Goal: Task Accomplishment & Management: Complete application form

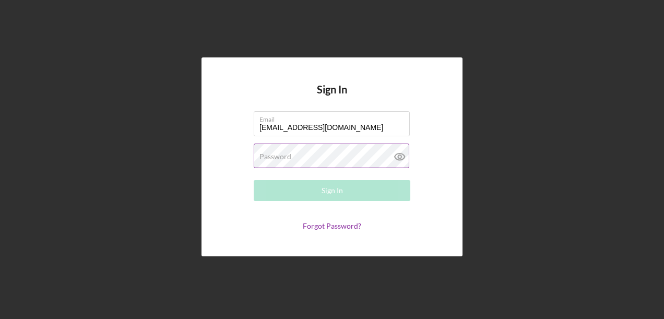
type input "[EMAIL_ADDRESS][DOMAIN_NAME]"
click at [283, 152] on label "Password" at bounding box center [275, 156] width 32 height 8
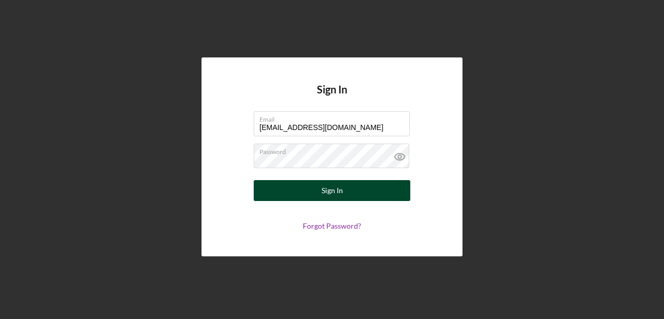
click at [331, 185] on div "Sign In" at bounding box center [332, 190] width 21 height 21
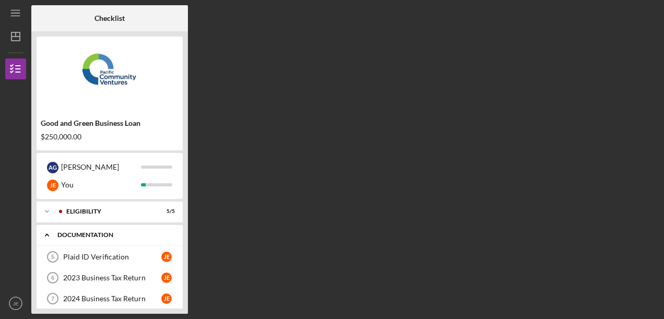
click at [78, 234] on div "Documentation" at bounding box center [113, 235] width 112 height 6
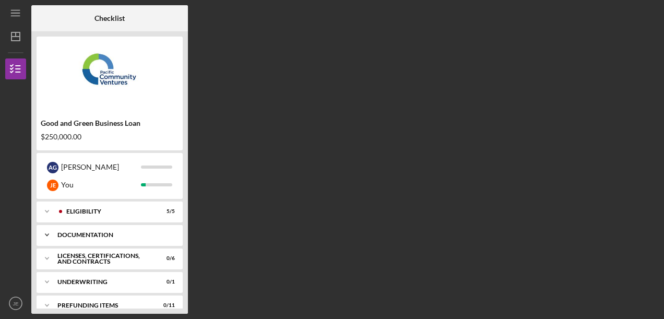
scroll to position [13, 0]
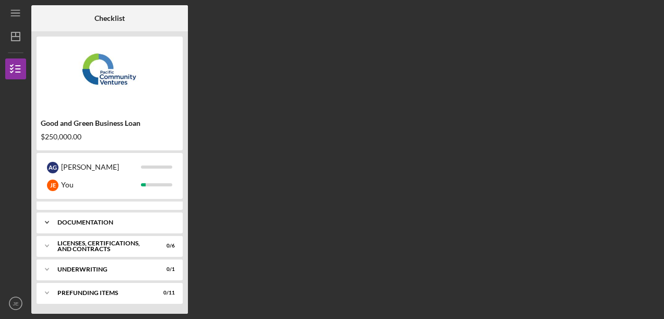
click at [78, 220] on div "Documentation" at bounding box center [113, 222] width 112 height 6
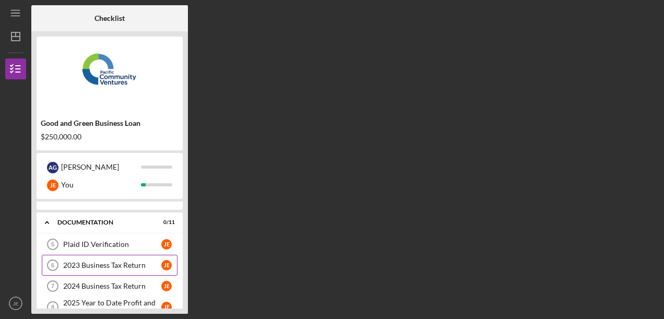
click at [100, 261] on div "2023 Business Tax Return" at bounding box center [112, 265] width 98 height 8
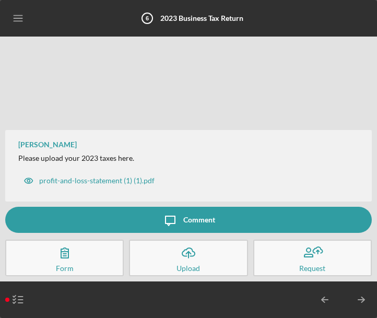
click at [186, 254] on icon "Icon/Upload" at bounding box center [188, 253] width 26 height 26
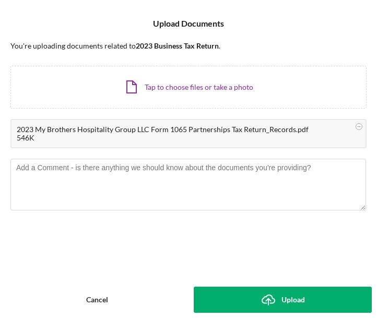
click at [259, 297] on icon "Icon/Upload" at bounding box center [268, 300] width 26 height 26
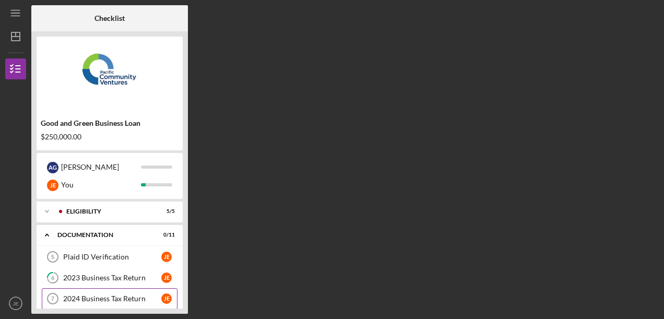
click at [110, 294] on div "2024 Business Tax Return" at bounding box center [112, 298] width 98 height 8
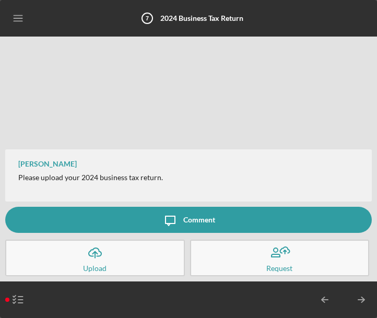
click at [102, 253] on icon "Icon/Upload" at bounding box center [95, 253] width 26 height 26
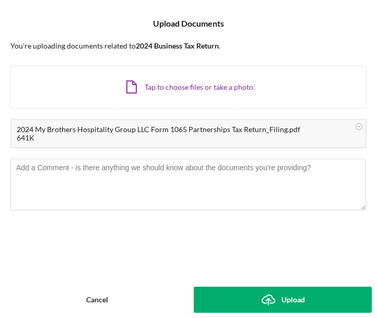
click at [284, 298] on div "Upload" at bounding box center [292, 300] width 23 height 26
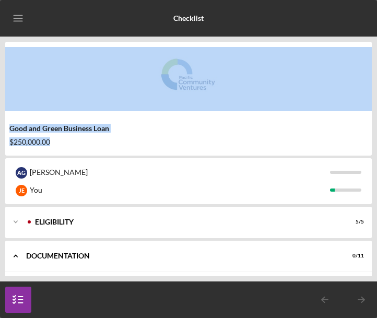
drag, startPoint x: 376, startPoint y: 97, endPoint x: 376, endPoint y: 153, distance: 56.4
click at [377, 153] on html "Icon/Menu Checklist Checklist Good and Green Business Loan $250,000.00 A G [PER…" at bounding box center [188, 159] width 377 height 318
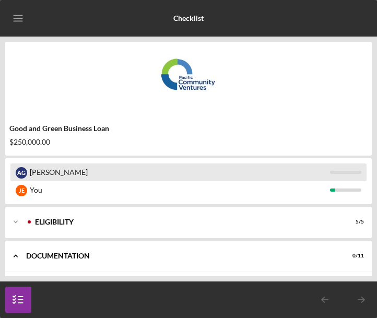
click at [150, 165] on div "[PERSON_NAME]" at bounding box center [180, 172] width 300 height 18
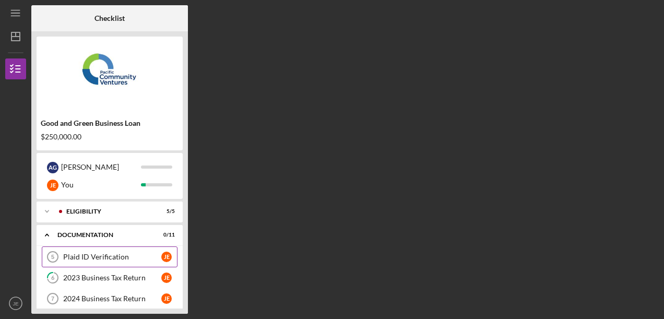
click at [100, 253] on div "Plaid ID Verification" at bounding box center [112, 257] width 98 height 8
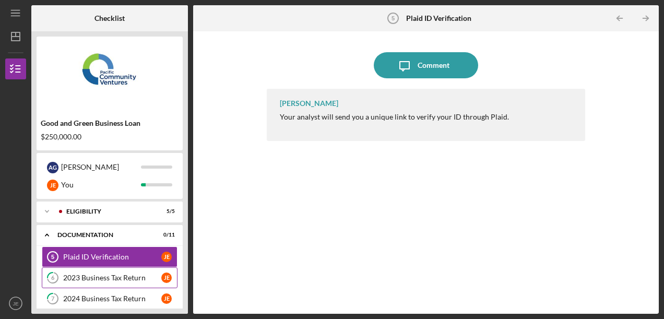
click at [109, 279] on div "2023 Business Tax Return" at bounding box center [112, 277] width 98 height 8
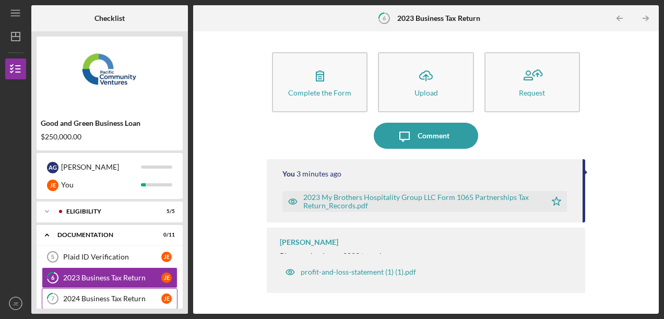
click at [101, 292] on link "7 2024 Business Tax Return [PERSON_NAME]" at bounding box center [110, 298] width 136 height 21
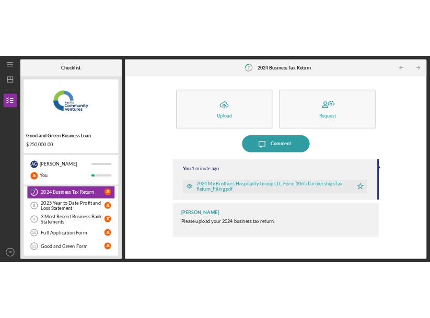
scroll to position [104, 0]
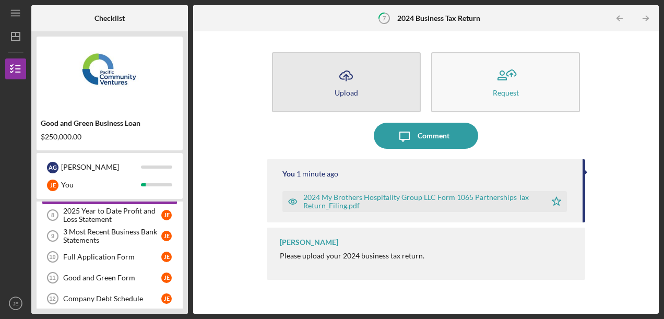
click at [349, 75] on icon "Icon/Upload" at bounding box center [346, 76] width 26 height 26
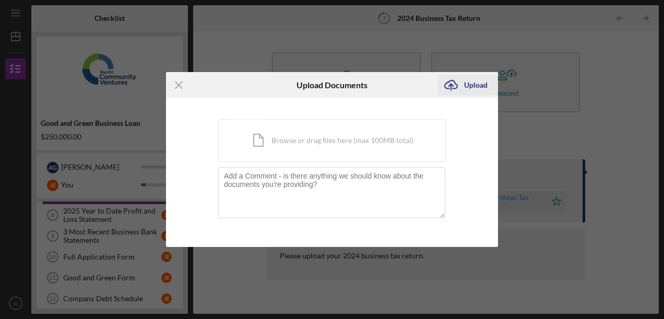
click at [471, 84] on div "Upload" at bounding box center [475, 85] width 23 height 21
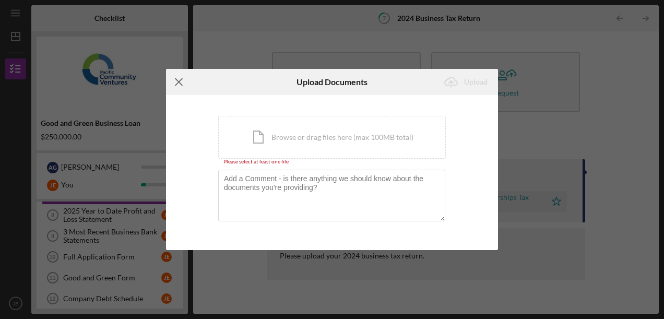
click at [176, 80] on line at bounding box center [178, 82] width 7 height 7
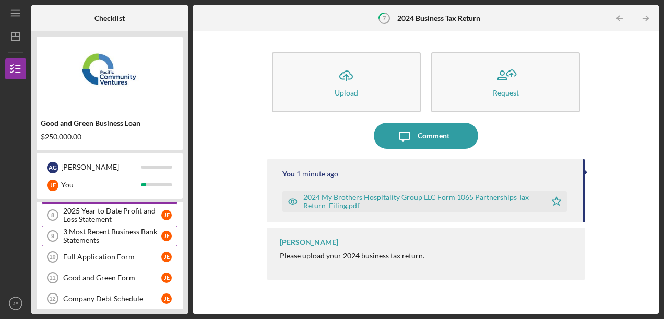
click at [129, 228] on div "3 Most Recent Business Bank Statements" at bounding box center [112, 236] width 98 height 17
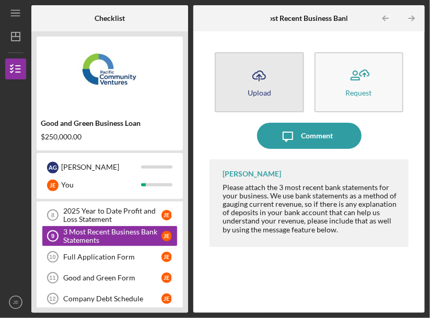
click at [259, 75] on line "button" at bounding box center [259, 78] width 0 height 6
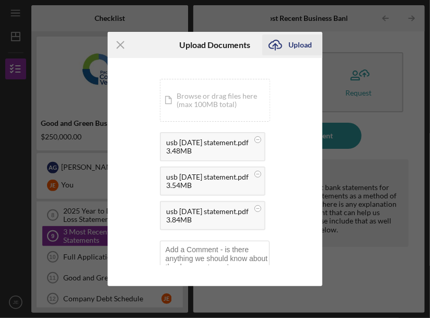
click at [298, 41] on div "Upload" at bounding box center [299, 44] width 23 height 21
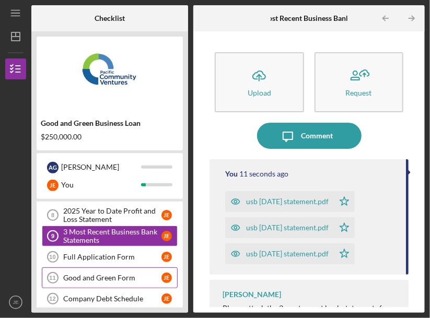
click at [105, 273] on div "Good and Green Form" at bounding box center [112, 277] width 98 height 8
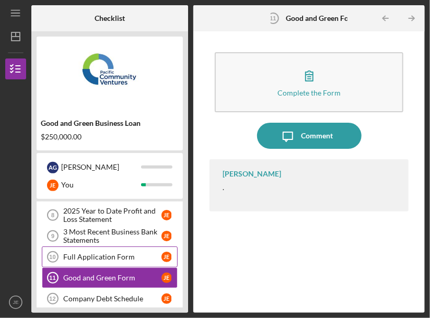
click at [91, 253] on div "Full Application Form" at bounding box center [112, 257] width 98 height 8
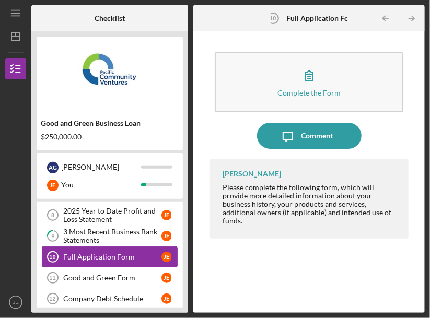
scroll to position [157, 0]
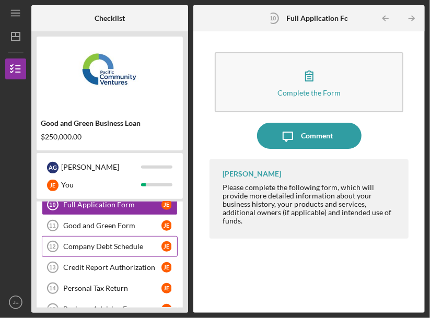
click at [90, 243] on div "Company Debt Schedule" at bounding box center [112, 246] width 98 height 8
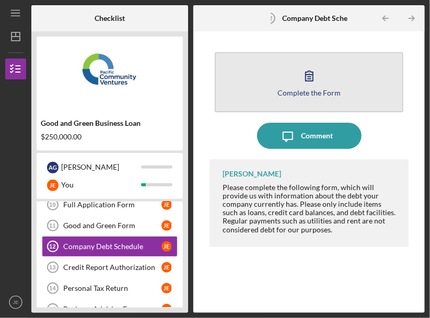
click at [308, 75] on icon "button" at bounding box center [309, 76] width 26 height 26
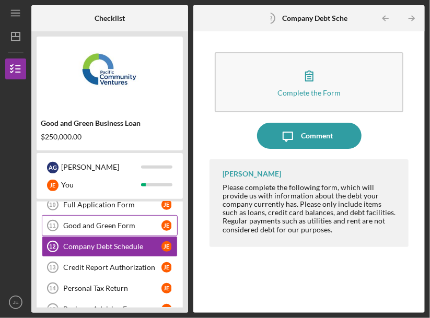
click at [99, 222] on div "Good and Green Form" at bounding box center [112, 225] width 98 height 8
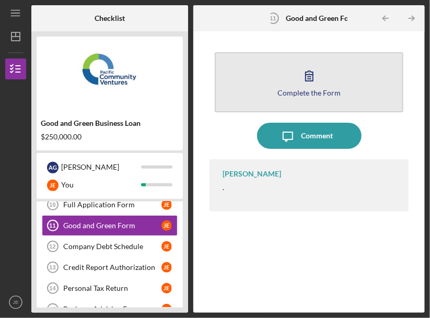
click at [314, 92] on div "Complete the Form" at bounding box center [308, 93] width 63 height 8
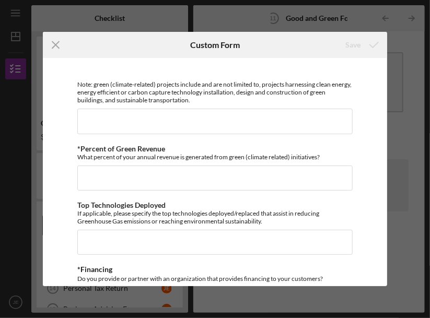
scroll to position [507, 0]
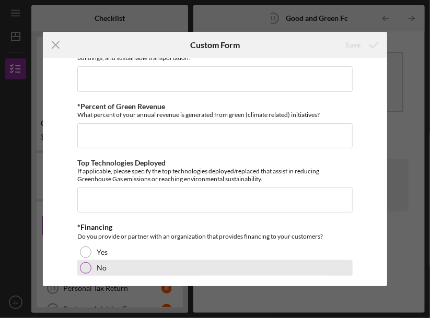
click at [86, 262] on div at bounding box center [85, 267] width 11 height 11
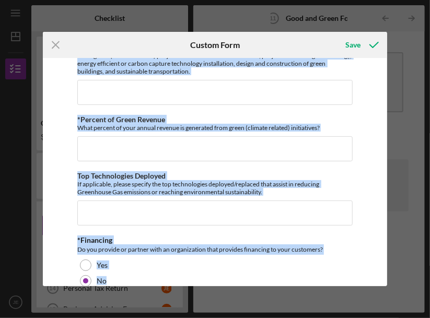
scroll to position [513, 0]
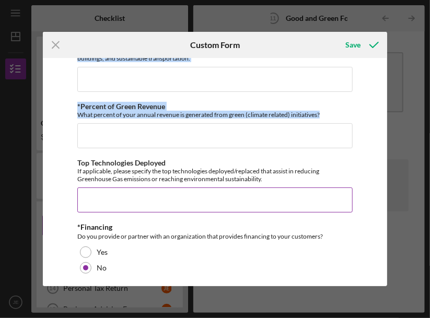
drag, startPoint x: 90, startPoint y: 67, endPoint x: 220, endPoint y: 194, distance: 182.0
copy div "Additional Good & Green Questions Your responses to the questions below will as…"
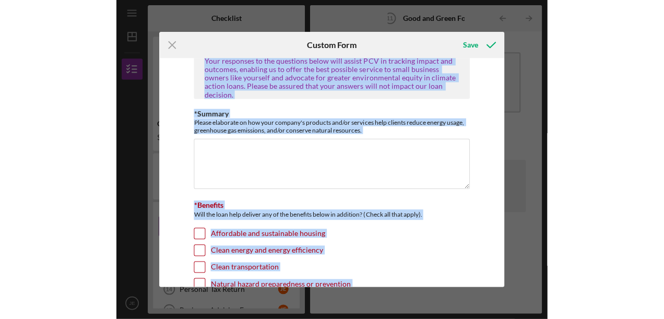
scroll to position [0, 0]
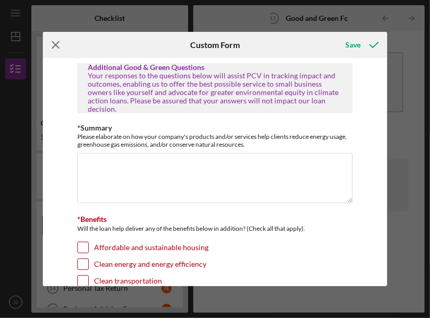
click at [54, 42] on icon "Icon/Menu Close" at bounding box center [56, 45] width 26 height 26
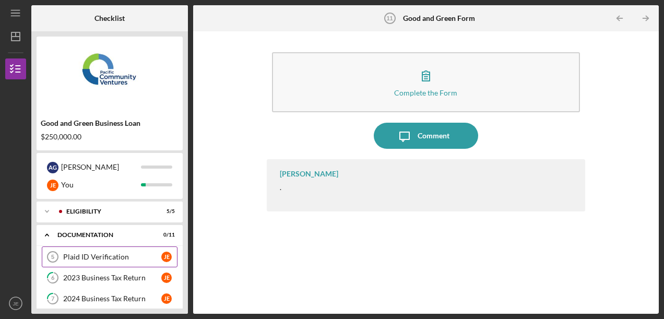
click at [102, 256] on div "Plaid ID Verification" at bounding box center [112, 257] width 98 height 8
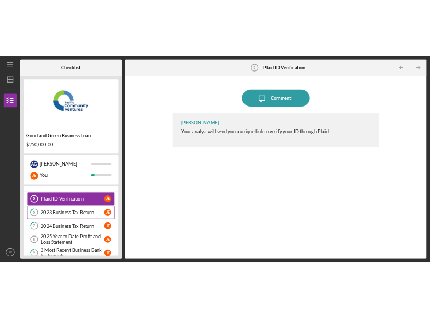
scroll to position [52, 0]
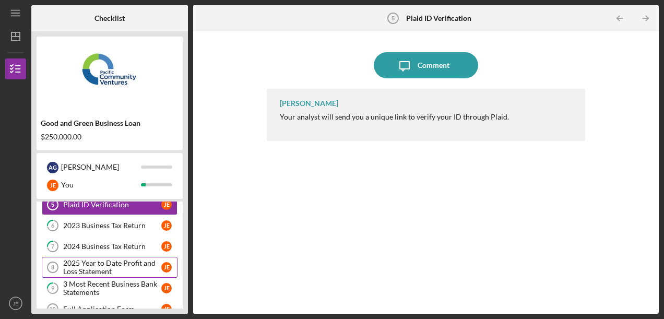
click at [94, 257] on link "2025 Year to Date Profit and Loss Statement 8 2025 Year to Date Profit and Loss…" at bounding box center [110, 267] width 136 height 21
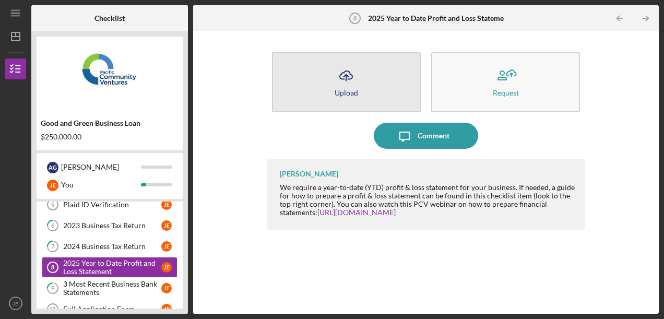
click at [329, 76] on button "Icon/Upload Upload" at bounding box center [346, 82] width 149 height 60
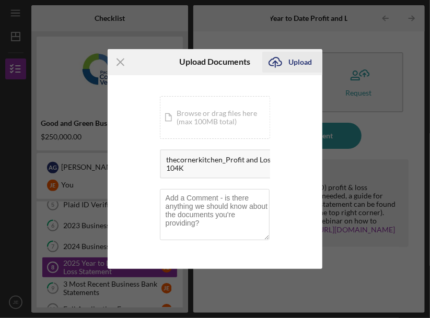
click at [298, 62] on div "Upload" at bounding box center [299, 62] width 23 height 21
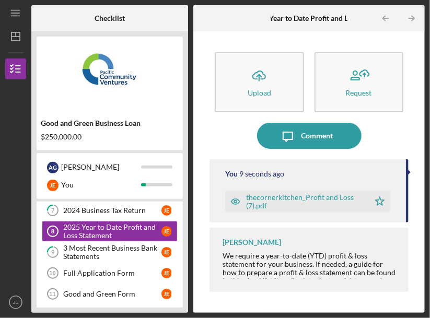
scroll to position [104, 0]
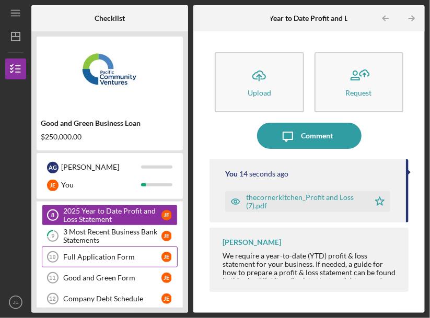
click at [96, 247] on link "Full Application Form 10 Full Application Form [PERSON_NAME]" at bounding box center [110, 256] width 136 height 21
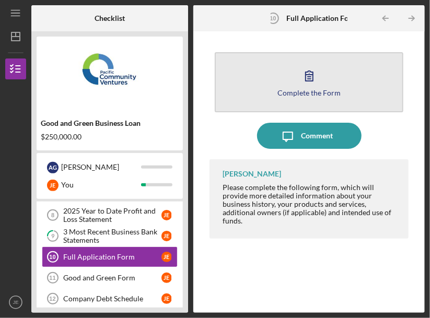
click at [315, 78] on icon "button" at bounding box center [309, 76] width 26 height 26
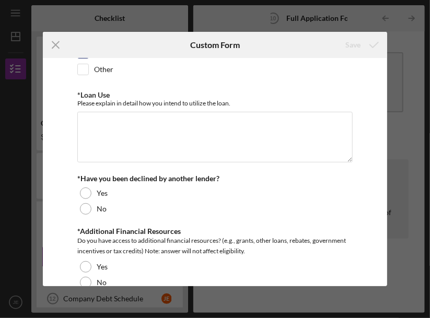
scroll to position [209, 0]
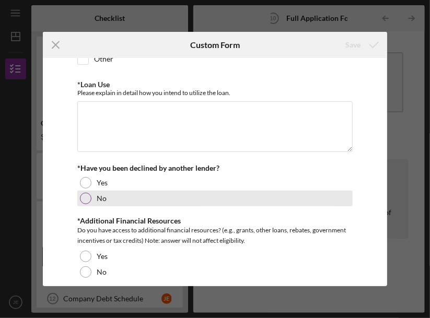
click at [84, 193] on div at bounding box center [85, 198] width 11 height 11
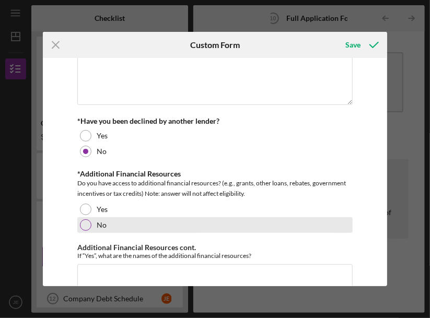
scroll to position [313, 0]
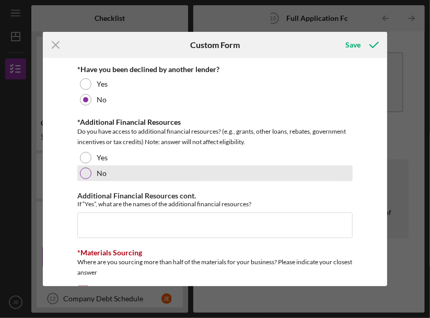
click at [82, 168] on div at bounding box center [85, 173] width 11 height 11
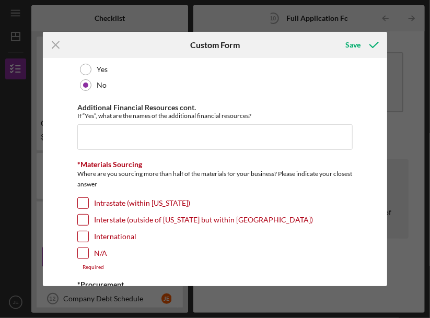
scroll to position [418, 0]
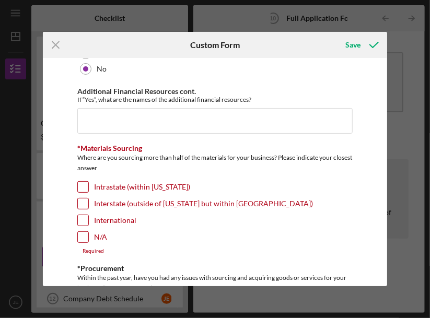
click at [84, 182] on input "Intrastate (within [US_STATE])" at bounding box center [83, 187] width 10 height 10
checkbox input "true"
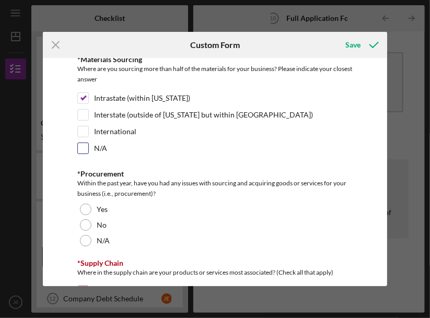
scroll to position [522, 0]
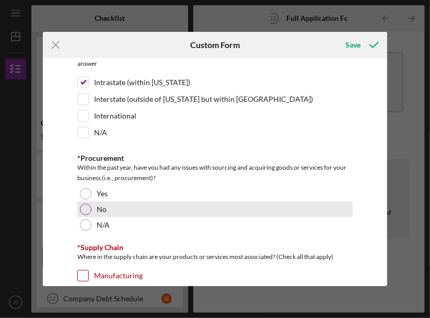
click at [88, 204] on div at bounding box center [85, 209] width 11 height 11
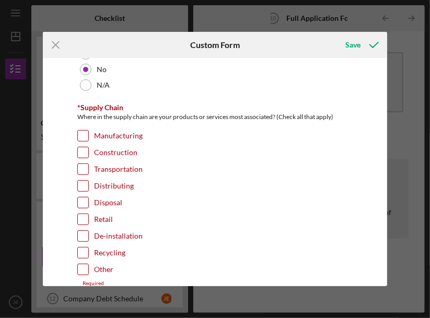
scroll to position [679, 0]
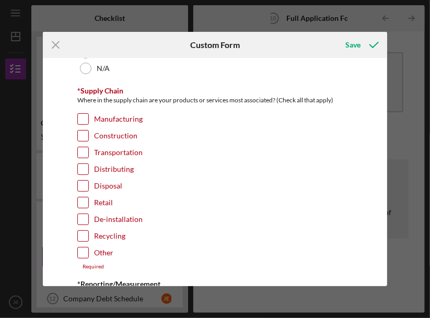
click at [82, 181] on input "Disposal" at bounding box center [83, 186] width 10 height 10
checkbox input "true"
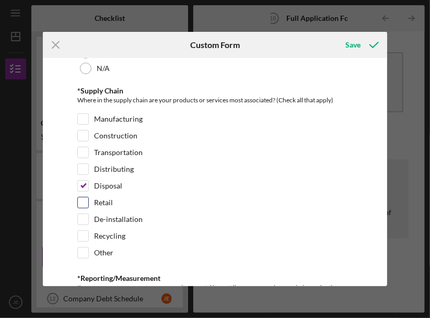
click at [82, 197] on input "Retail" at bounding box center [83, 202] width 10 height 10
checkbox input "true"
click at [80, 181] on input "Disposal" at bounding box center [83, 186] width 10 height 10
checkbox input "false"
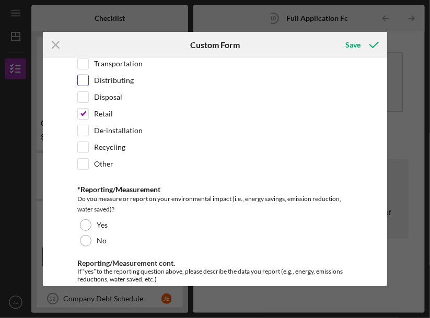
scroll to position [783, 0]
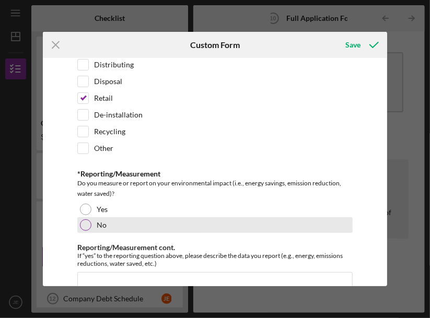
click at [85, 219] on div at bounding box center [85, 224] width 11 height 11
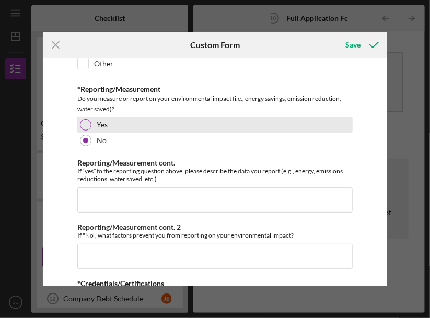
scroll to position [887, 0]
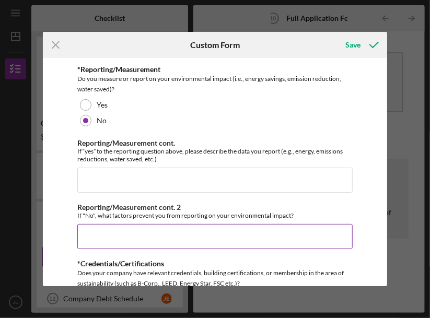
click at [109, 224] on input "Reporting/Measurement cont. 2" at bounding box center [214, 236] width 275 height 25
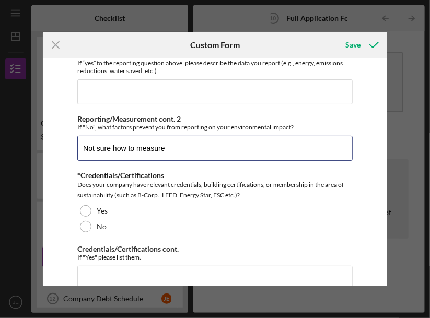
scroll to position [992, 0]
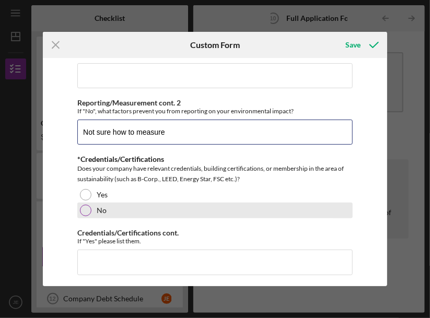
type input "Not sure how to measure"
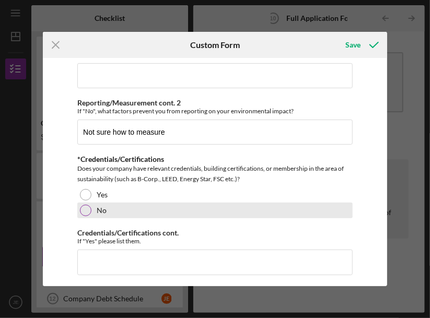
click at [80, 205] on div at bounding box center [85, 210] width 11 height 11
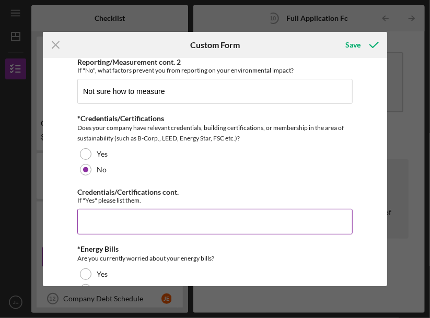
scroll to position [1096, 0]
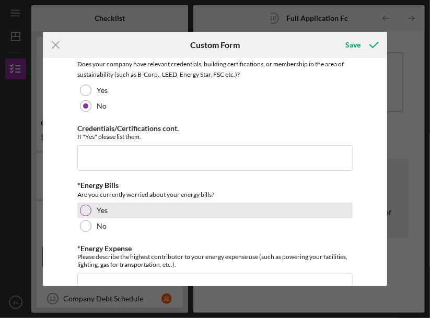
click at [87, 205] on div at bounding box center [85, 210] width 11 height 11
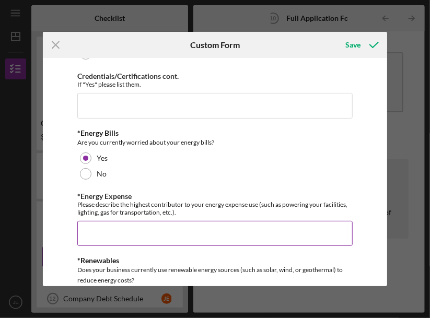
click at [120, 221] on input "*Energy Expense" at bounding box center [214, 233] width 275 height 25
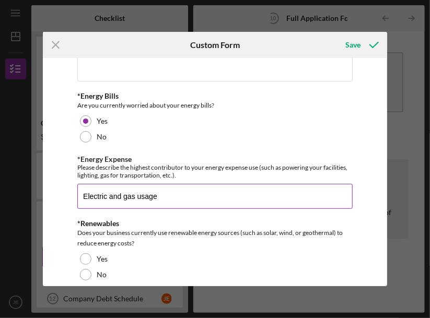
scroll to position [1200, 0]
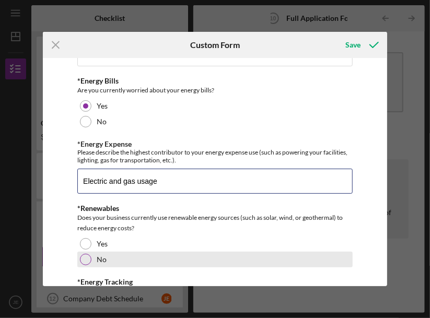
type input "Electric and gas usage"
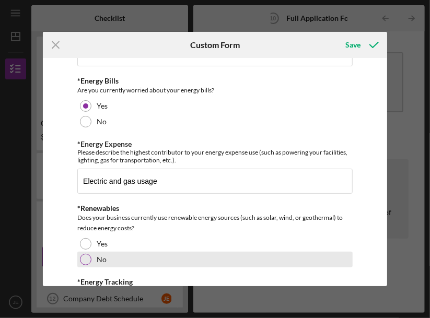
click at [88, 254] on div at bounding box center [85, 259] width 11 height 11
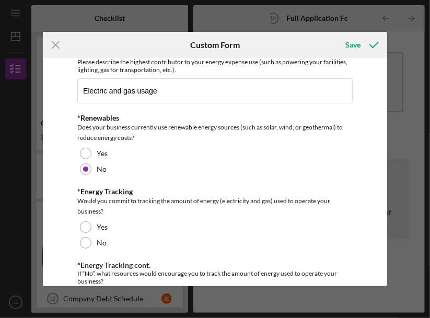
scroll to position [1305, 0]
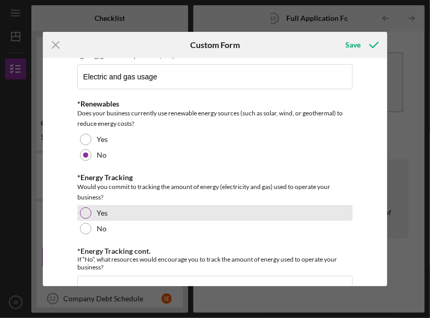
click at [87, 207] on div at bounding box center [85, 212] width 11 height 11
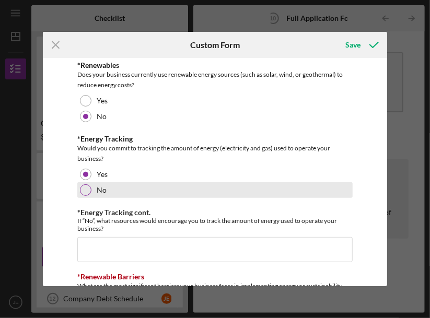
scroll to position [1357, 0]
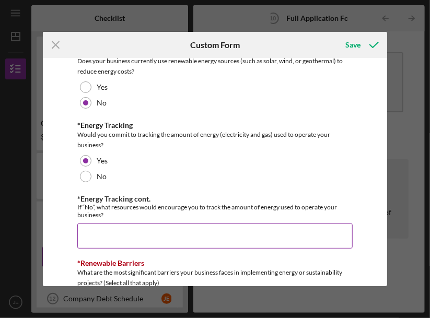
click at [112, 223] on input "*Energy Tracking cont." at bounding box center [214, 235] width 275 height 25
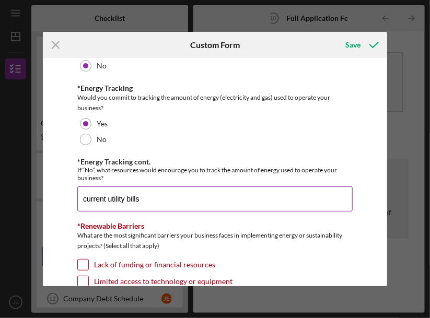
scroll to position [1461, 0]
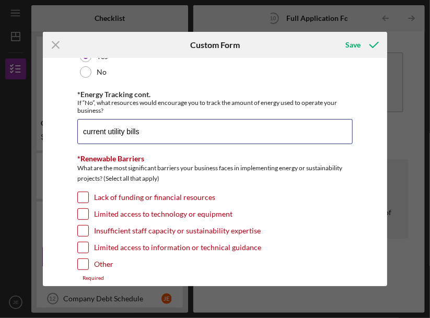
type input "current utility bills"
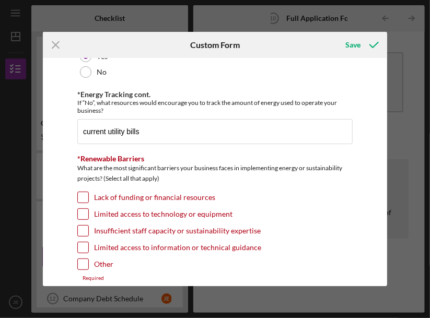
click at [81, 192] on input "Lack of funding or financial resources" at bounding box center [83, 197] width 10 height 10
checkbox input "true"
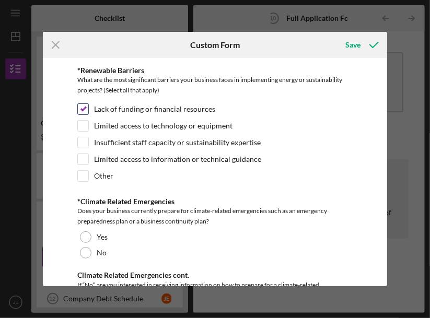
scroll to position [1566, 0]
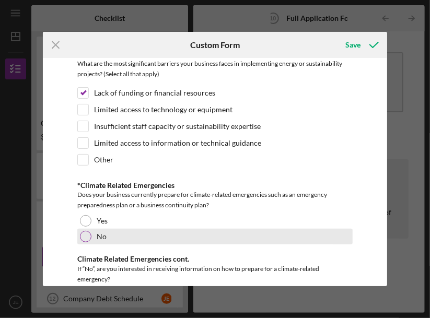
click at [85, 231] on div at bounding box center [85, 236] width 11 height 11
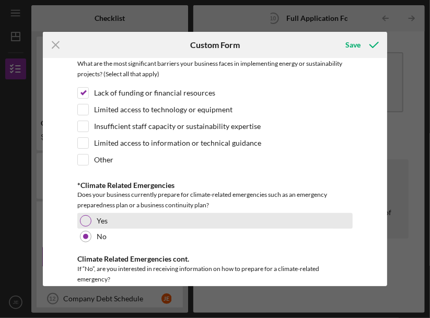
scroll to position [1618, 0]
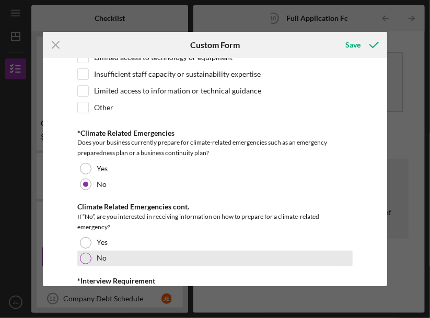
click at [87, 253] on div at bounding box center [85, 258] width 11 height 11
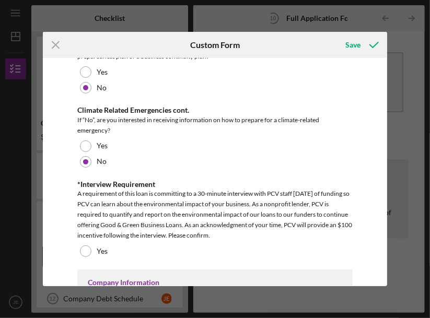
scroll to position [1722, 0]
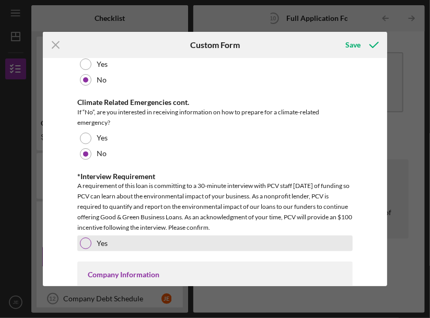
click at [85, 237] on div at bounding box center [85, 242] width 11 height 11
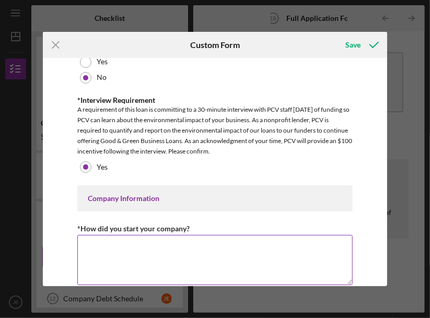
scroll to position [1827, 0]
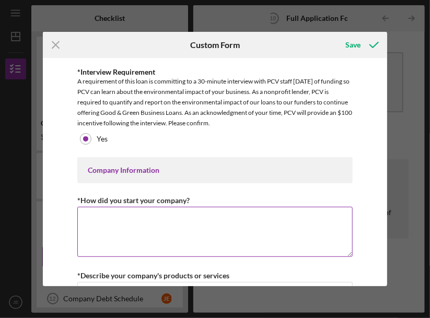
click at [113, 207] on textarea "*How did you start your company?" at bounding box center [214, 232] width 275 height 50
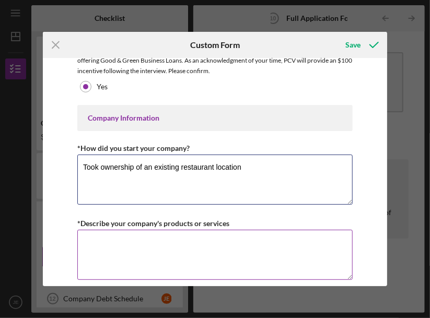
type textarea "Took ownership of an existing restaurant location"
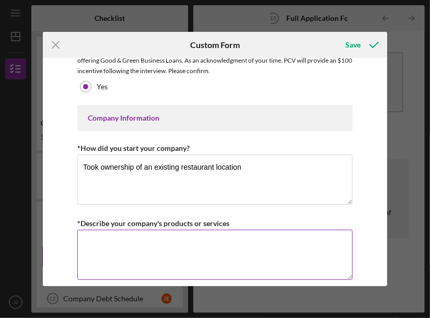
click at [119, 230] on textarea "*Describe your company's products or services" at bounding box center [214, 255] width 275 height 50
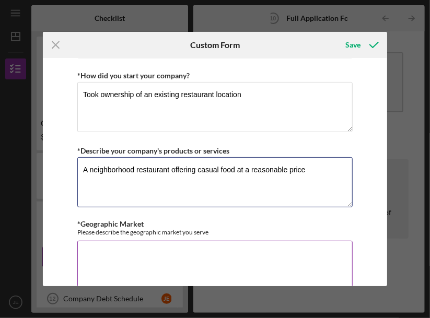
scroll to position [1983, 0]
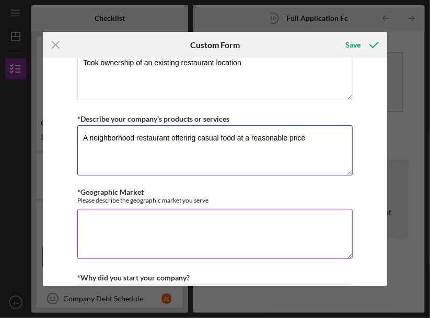
type textarea "A neighborhood restaurant offering casual food at a reasonable price"
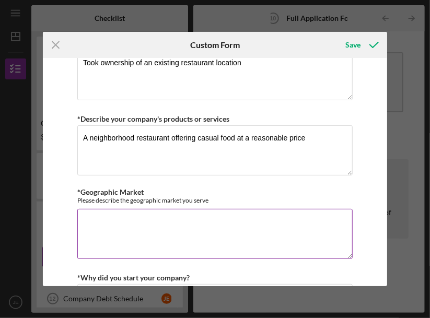
click at [112, 209] on textarea "*Geographic Market" at bounding box center [214, 234] width 275 height 50
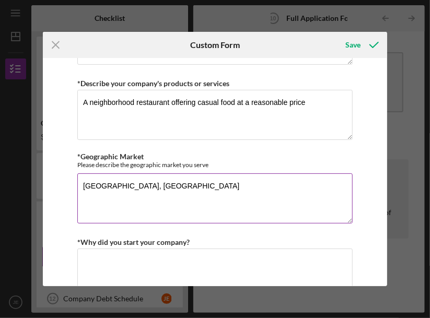
scroll to position [2036, 0]
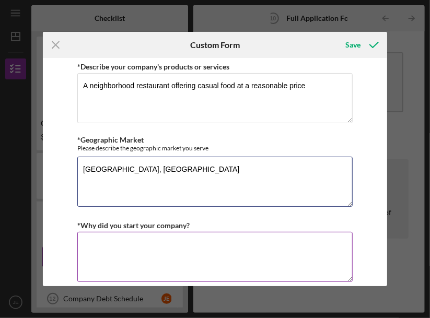
type textarea "[GEOGRAPHIC_DATA], [GEOGRAPHIC_DATA]"
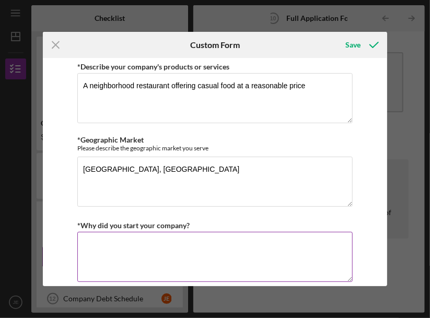
click at [120, 232] on textarea "*Why did you start your company?" at bounding box center [214, 257] width 275 height 50
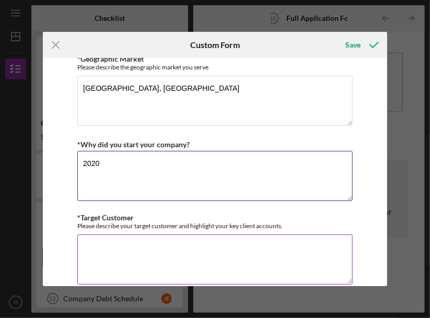
scroll to position [2140, 0]
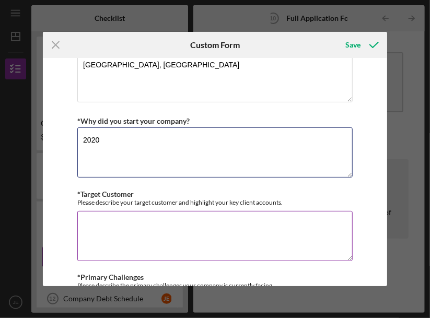
type textarea "2020"
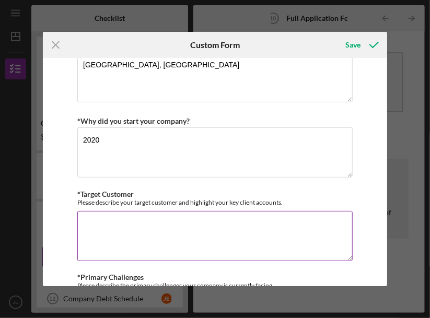
click at [93, 211] on textarea "*Target Customer" at bounding box center [214, 236] width 275 height 50
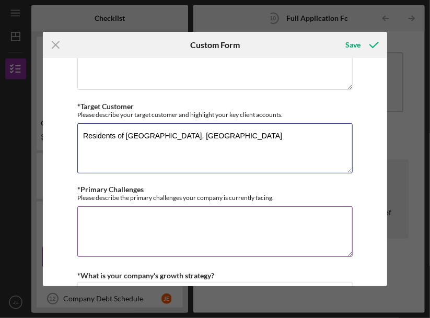
scroll to position [2244, 0]
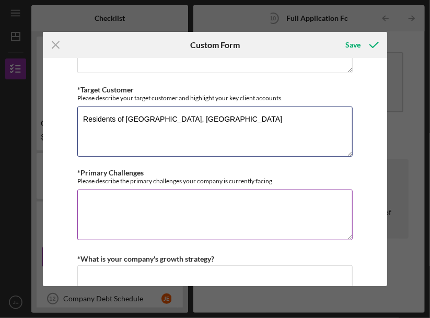
type textarea "Residents of [GEOGRAPHIC_DATA], [GEOGRAPHIC_DATA]"
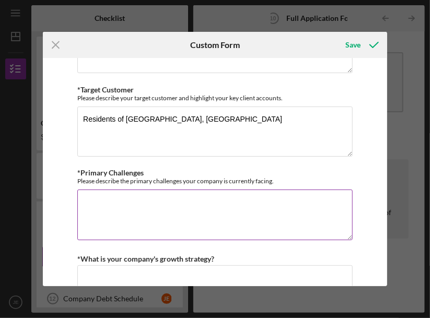
click at [98, 189] on textarea "*Primary Challenges" at bounding box center [214, 214] width 275 height 50
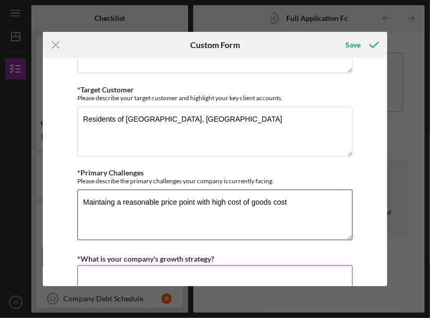
type textarea "Maintaing a reasonable price point with high cost of goods cost"
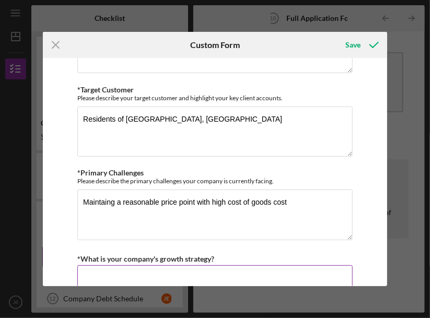
click at [110, 265] on textarea "*What is your company's growth strategy?" at bounding box center [214, 290] width 275 height 50
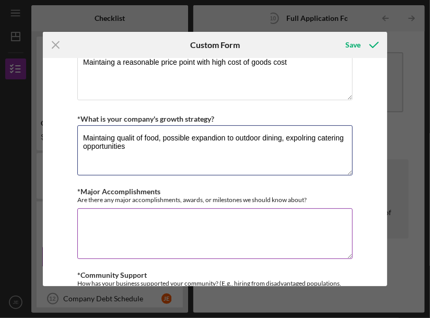
scroll to position [2401, 0]
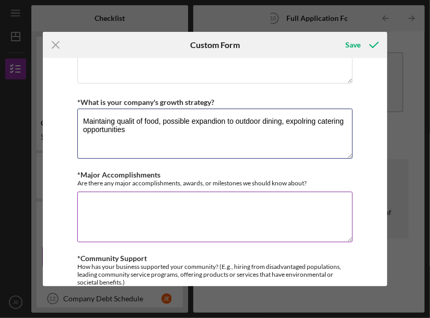
type textarea "Maintaing qualit of food, possible expandion to outdoor dining, expolring cater…"
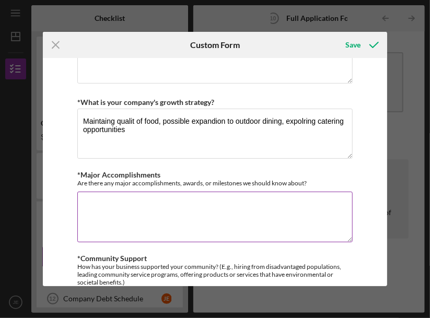
click at [105, 192] on textarea "*Major Accomplishments" at bounding box center [214, 217] width 275 height 50
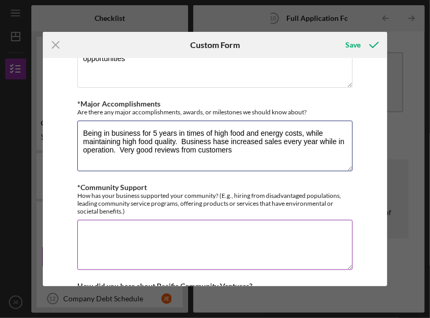
scroll to position [2505, 0]
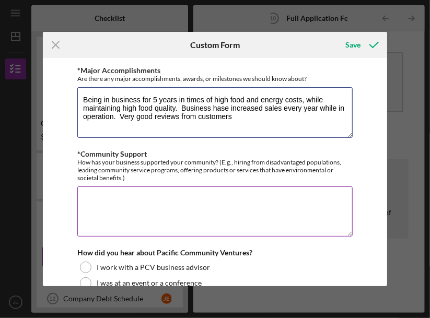
type textarea "Being in business for 5 years in times of high food and energy costs, while mai…"
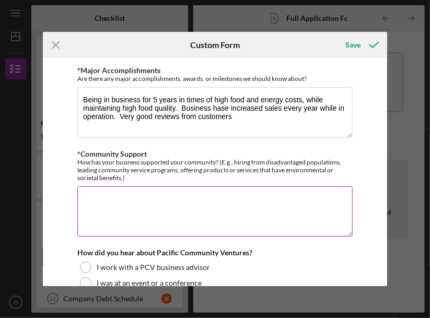
click at [107, 186] on textarea "*Community Support" at bounding box center [214, 211] width 275 height 50
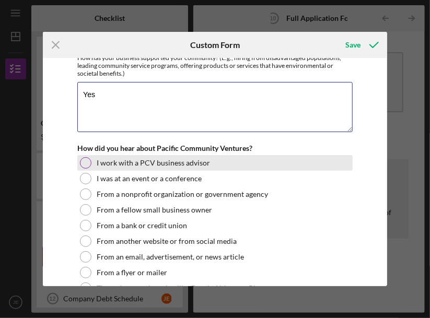
scroll to position [2662, 0]
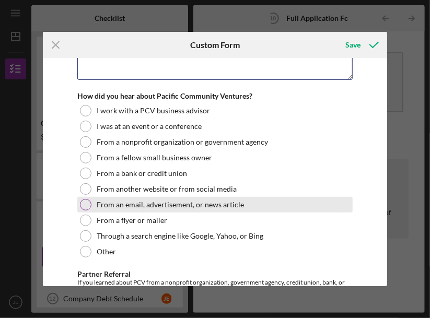
type textarea "Yes"
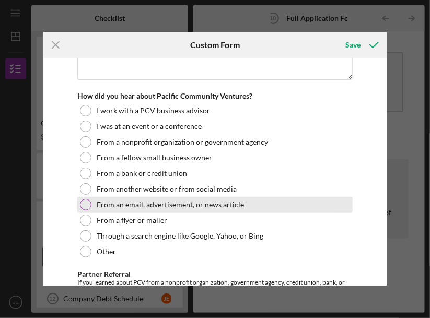
click at [87, 199] on div at bounding box center [85, 204] width 11 height 11
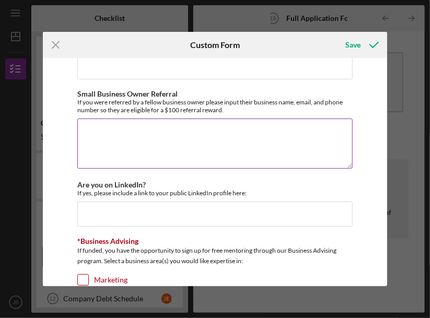
scroll to position [2923, 0]
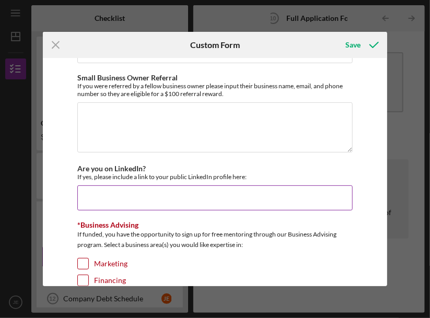
click at [100, 185] on input "Are you on LinkedIn?" at bounding box center [214, 197] width 275 height 25
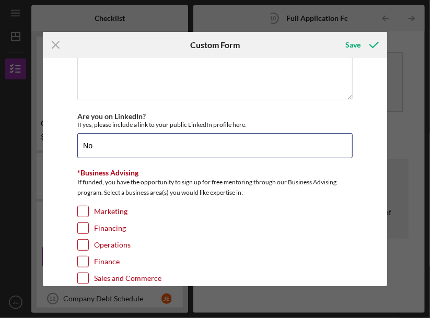
scroll to position [3027, 0]
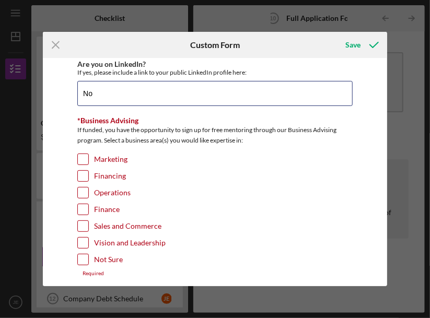
type input "No"
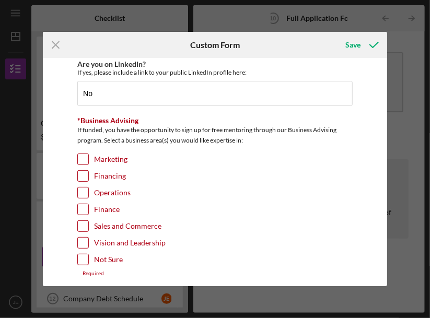
click at [82, 154] on input "Marketing" at bounding box center [83, 159] width 10 height 10
checkbox input "true"
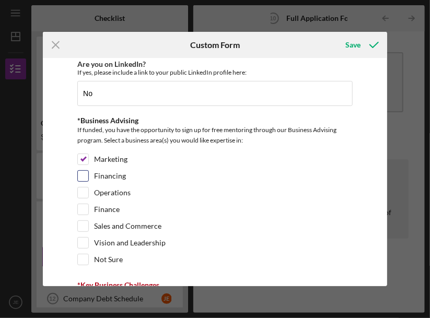
click at [85, 171] on input "Financing" at bounding box center [83, 176] width 10 height 10
checkbox input "true"
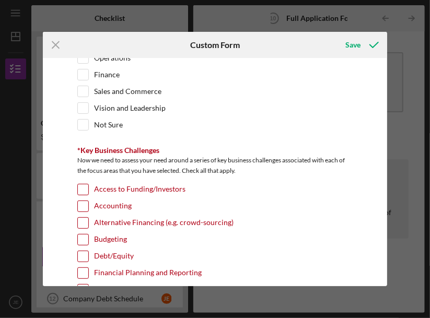
scroll to position [3184, 0]
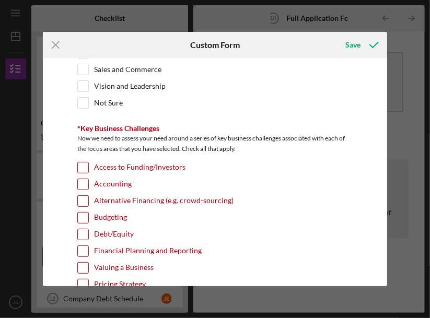
click at [80, 162] on input "Access to Funding/Investors" at bounding box center [83, 167] width 10 height 10
checkbox input "true"
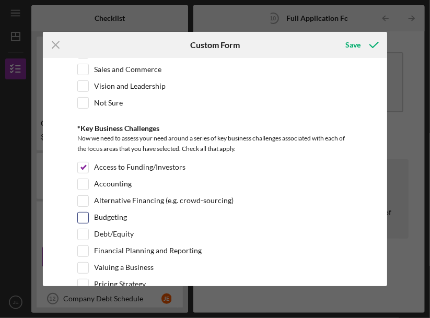
click at [85, 212] on input "Budgeting" at bounding box center [83, 217] width 10 height 10
checkbox input "true"
click at [84, 229] on input "Debt/Equity" at bounding box center [83, 234] width 10 height 10
checkbox input "true"
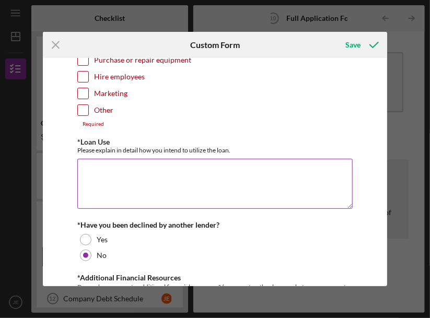
scroll to position [0, 0]
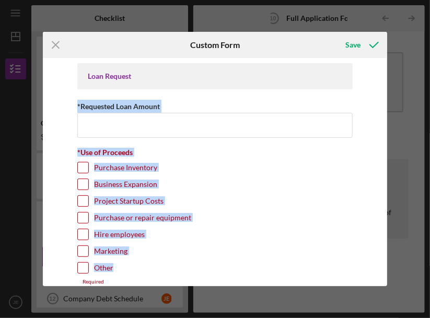
drag, startPoint x: 77, startPoint y: 106, endPoint x: 164, endPoint y: 264, distance: 179.9
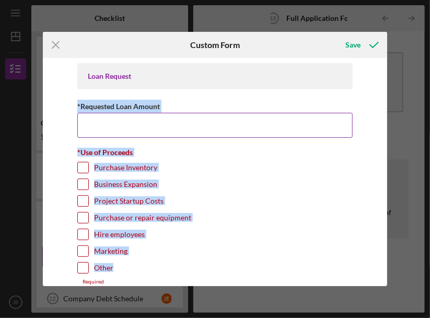
copy div "*Requested Loan Amount *Use of Proceeds Purchase Inventory Business Expansion P…"
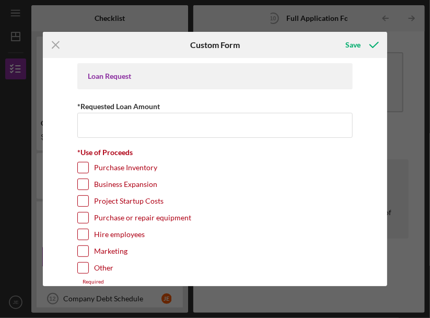
click at [149, 40] on div "Icon/Menu Close" at bounding box center [100, 45] width 114 height 26
click at [351, 44] on div "Save" at bounding box center [353, 44] width 15 height 21
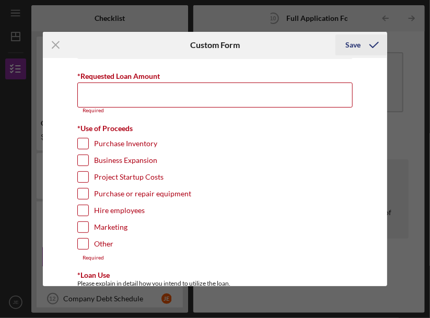
scroll to position [42, 0]
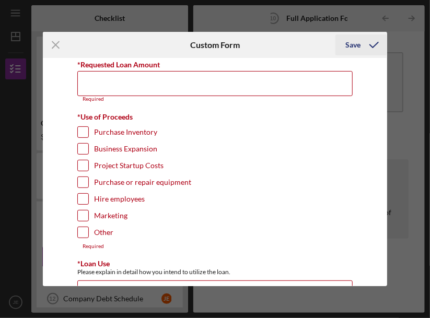
click at [352, 43] on div "Save" at bounding box center [353, 44] width 15 height 21
click at [56, 41] on icon "Icon/Menu Close" at bounding box center [56, 45] width 26 height 26
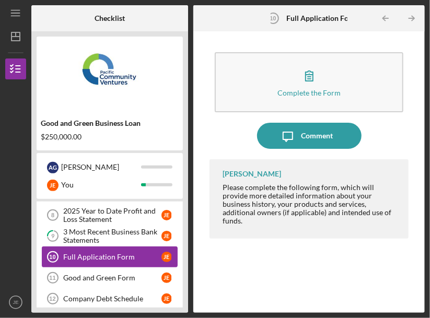
click at [100, 248] on link "Full Application Form 10 Full Application Form [PERSON_NAME]" at bounding box center [110, 256] width 136 height 21
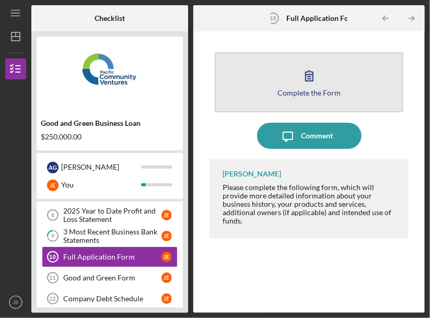
click at [314, 80] on icon "button" at bounding box center [309, 76] width 26 height 26
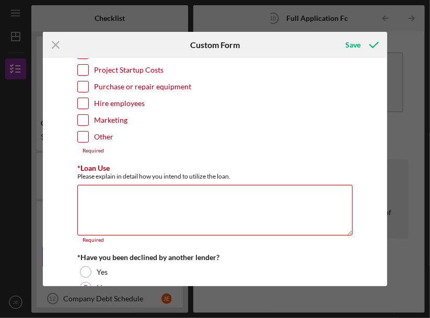
scroll to position [52, 0]
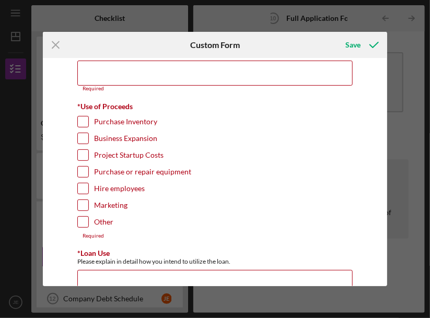
click at [57, 41] on icon "Icon/Menu Close" at bounding box center [56, 45] width 26 height 26
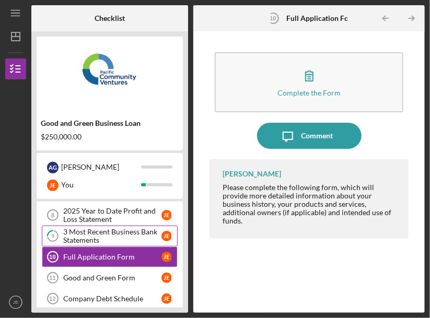
scroll to position [157, 0]
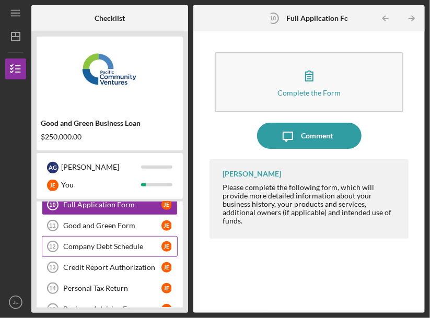
click at [86, 243] on div "Company Debt Schedule" at bounding box center [112, 246] width 98 height 8
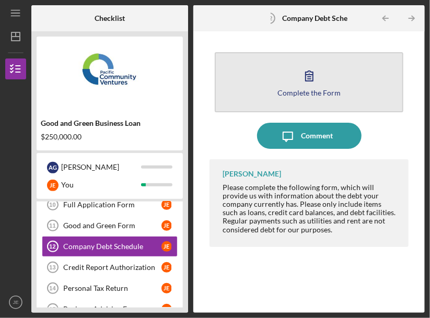
click at [302, 85] on icon "button" at bounding box center [309, 76] width 26 height 26
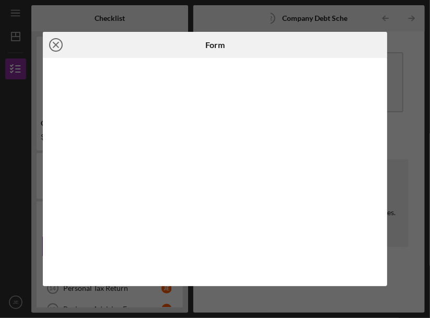
click at [54, 41] on icon "Icon/Close" at bounding box center [56, 45] width 26 height 26
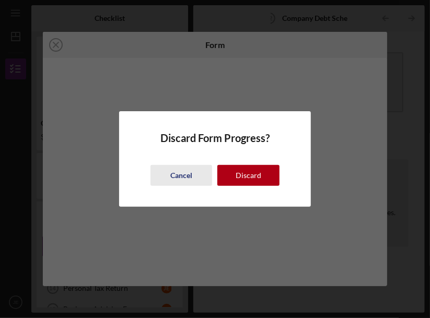
click at [191, 177] on div "Cancel" at bounding box center [181, 175] width 22 height 21
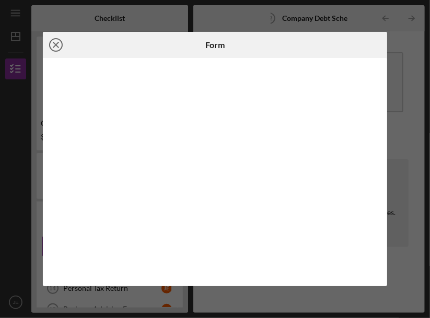
click at [56, 42] on icon "Icon/Close" at bounding box center [56, 45] width 26 height 26
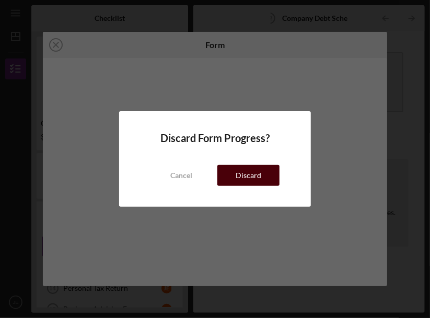
click at [236, 171] on button "Discard" at bounding box center [248, 175] width 62 height 21
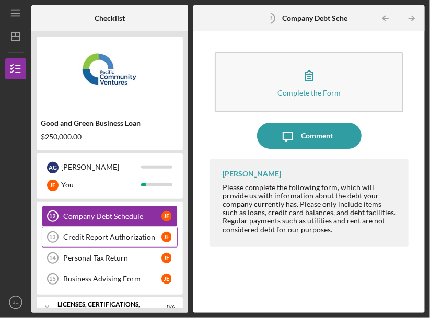
scroll to position [209, 0]
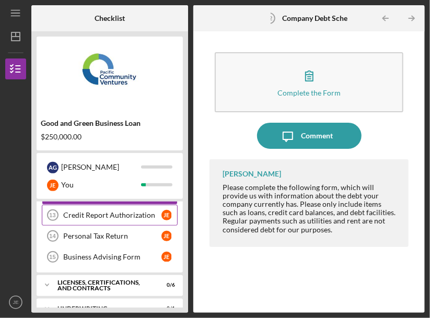
click at [98, 211] on div "Credit Report Authorization" at bounding box center [112, 215] width 98 height 8
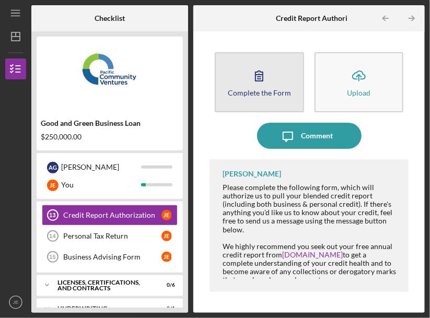
click at [267, 79] on icon "button" at bounding box center [259, 76] width 26 height 26
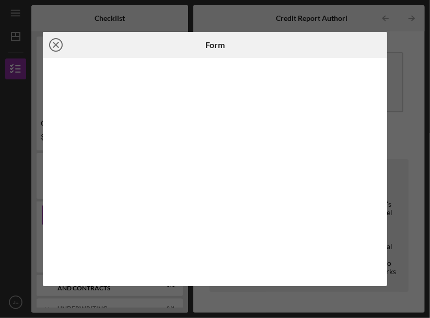
click at [55, 39] on icon "Icon/Close" at bounding box center [56, 45] width 26 height 26
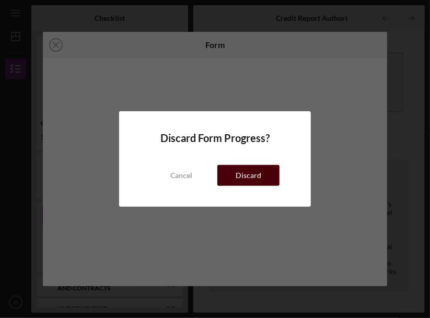
click at [249, 178] on div "Discard" at bounding box center [248, 175] width 26 height 21
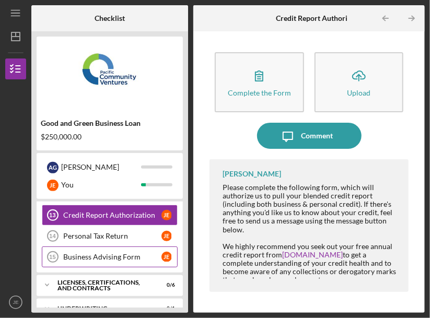
click at [97, 253] on div "Business Advising Form" at bounding box center [112, 257] width 98 height 8
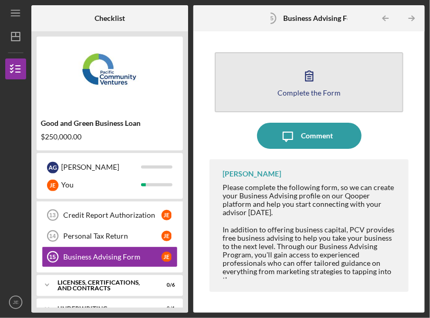
click at [288, 72] on button "Complete the Form Form" at bounding box center [309, 82] width 188 height 60
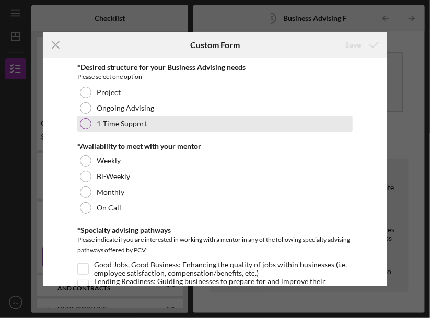
click at [82, 118] on div at bounding box center [85, 123] width 11 height 11
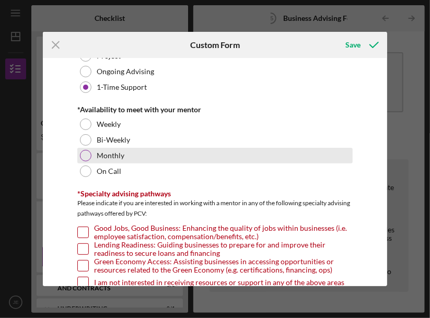
scroll to position [52, 0]
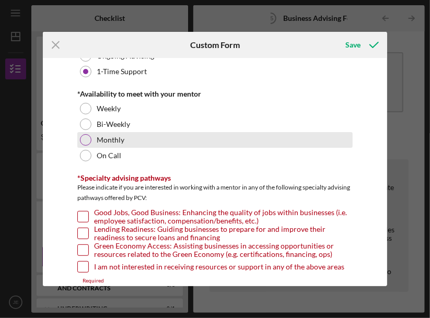
click at [87, 137] on div at bounding box center [85, 139] width 11 height 11
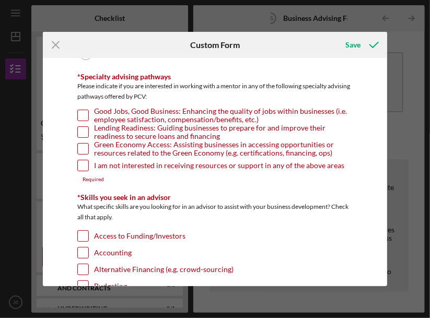
scroll to position [157, 0]
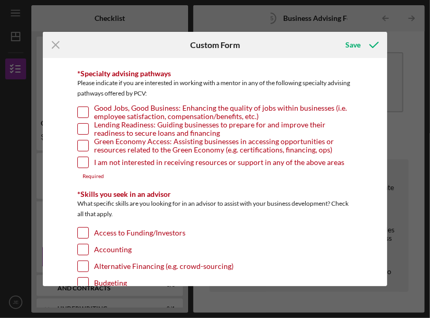
click at [81, 163] on input "I am not interested in receiving resources or support in any of the above areas" at bounding box center [83, 162] width 10 height 10
checkbox input "true"
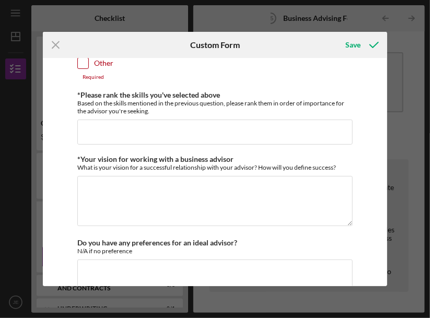
scroll to position [792, 0]
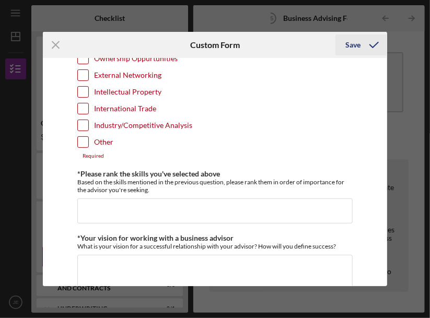
click at [373, 45] on icon "submit" at bounding box center [374, 45] width 26 height 26
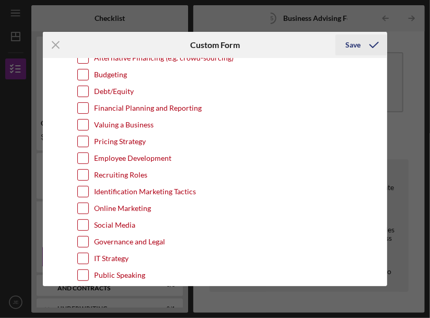
scroll to position [281, 0]
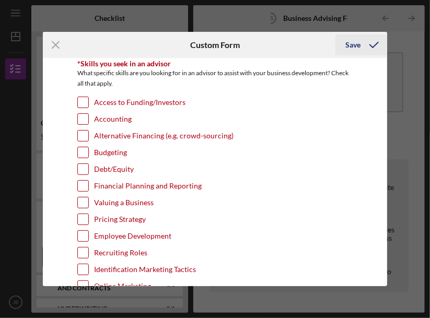
click at [373, 44] on icon "submit" at bounding box center [374, 45] width 26 height 26
click at [58, 40] on icon "Icon/Menu Close" at bounding box center [56, 45] width 26 height 26
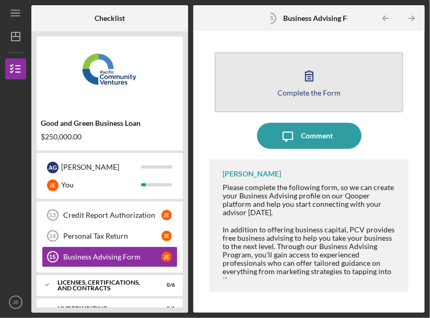
click at [313, 74] on icon "button" at bounding box center [308, 76] width 7 height 10
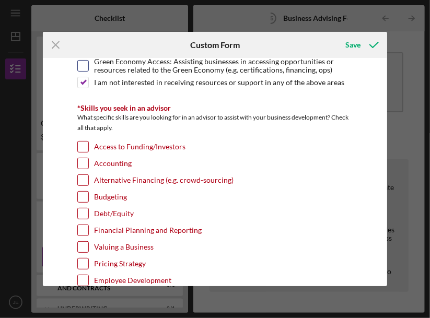
scroll to position [261, 0]
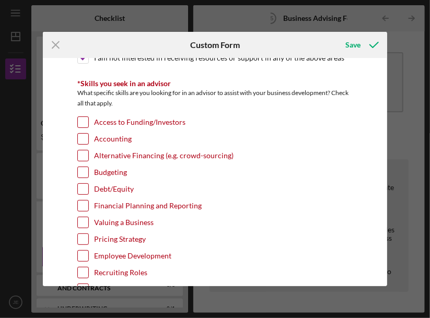
click at [82, 122] on input "Access to Funding/Investors" at bounding box center [83, 122] width 10 height 10
checkbox input "true"
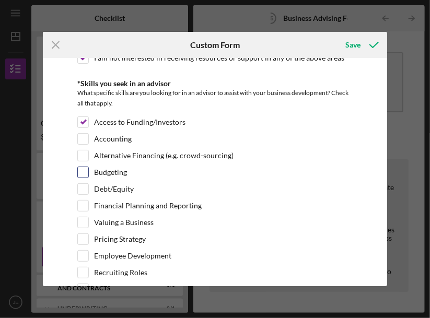
click at [79, 169] on input "Budgeting" at bounding box center [83, 172] width 10 height 10
checkbox input "true"
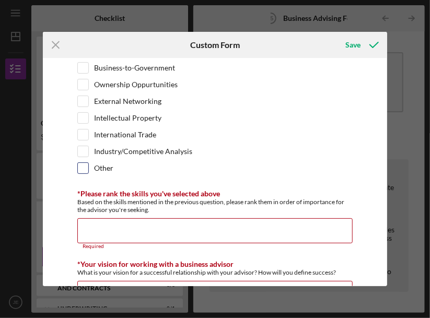
scroll to position [783, 0]
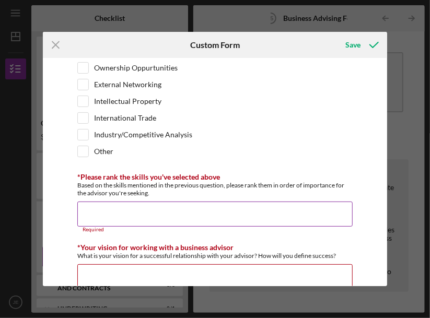
click at [99, 201] on input "*Please rank the skills you've selected above" at bounding box center [214, 213] width 275 height 25
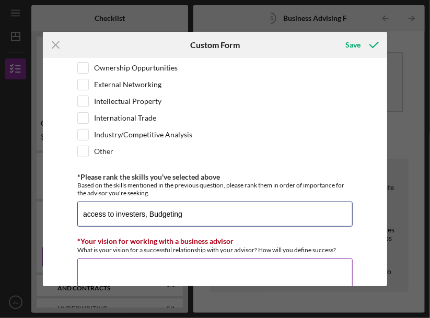
scroll to position [835, 0]
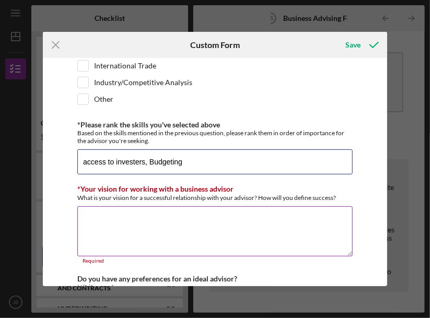
type input "access to investers, Budgeting"
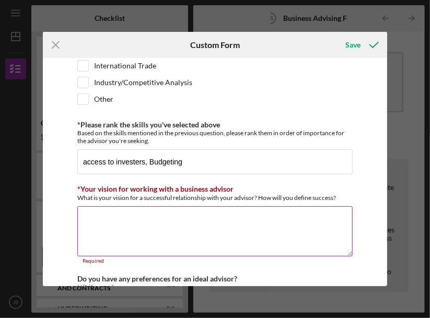
click at [100, 206] on textarea "*Your vision for working with a business advisor" at bounding box center [214, 231] width 275 height 50
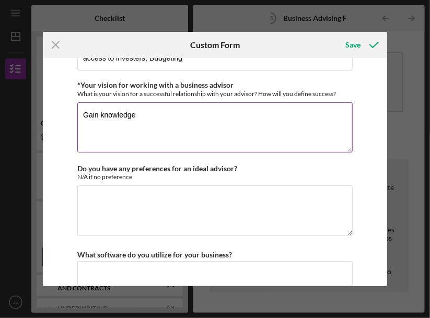
scroll to position [939, 0]
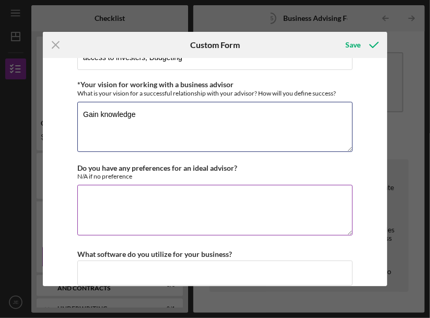
type textarea "Gain knowledge"
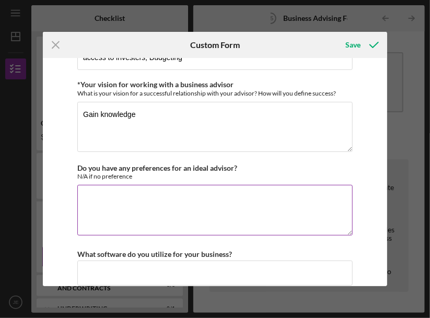
click at [103, 185] on textarea "Do you have any preferences for an ideal advisor?" at bounding box center [214, 210] width 275 height 50
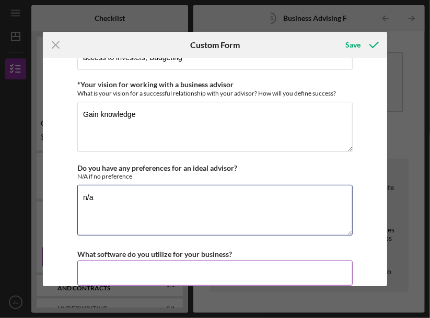
type textarea "n/a"
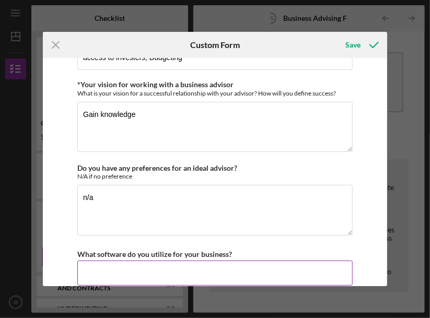
click at [94, 260] on input "What software do you utilize for your business?" at bounding box center [214, 272] width 275 height 25
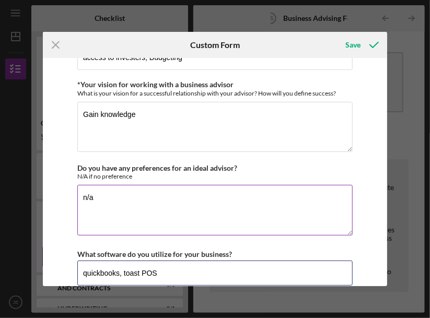
scroll to position [995, 0]
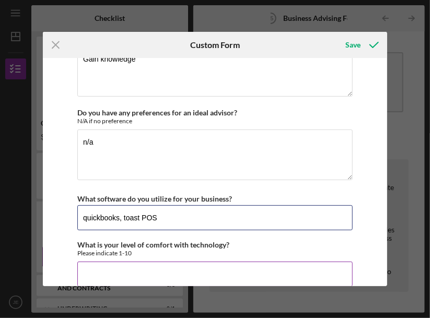
type input "quickbooks, toast POS"
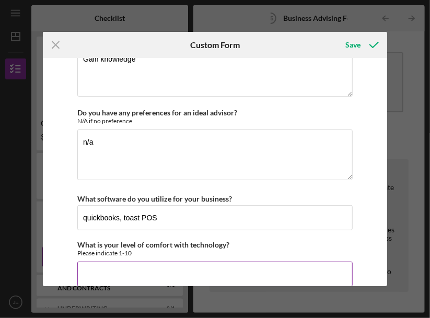
click at [123, 261] on input "What is your level of comfort with technology?" at bounding box center [214, 273] width 275 height 25
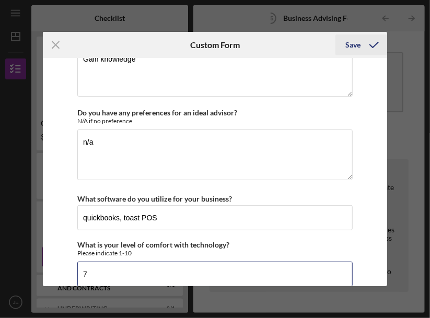
type input "7"
click at [347, 42] on div "Save" at bounding box center [353, 44] width 15 height 21
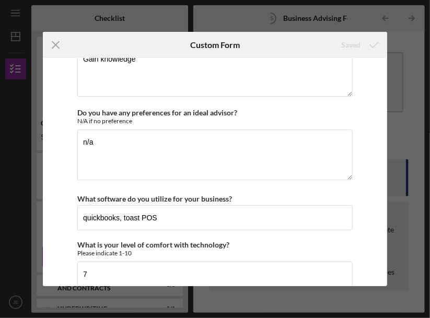
scroll to position [249, 0]
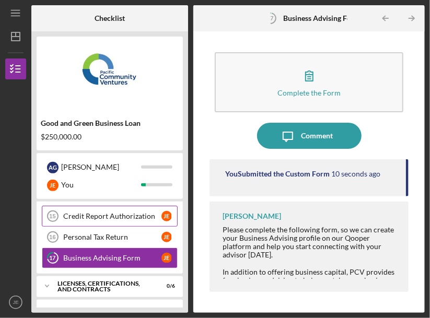
click at [96, 212] on div "Credit Report Authorization" at bounding box center [112, 216] width 98 height 8
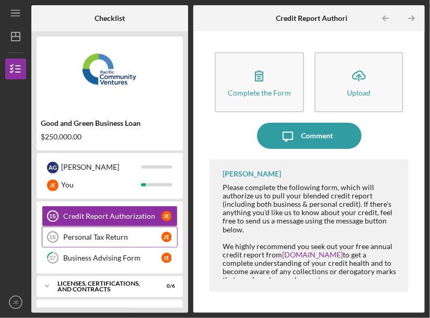
click at [87, 233] on div "Personal Tax Return" at bounding box center [112, 237] width 98 height 8
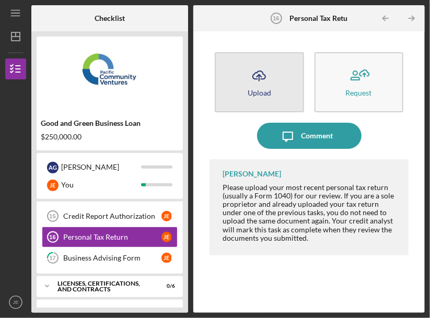
click at [264, 76] on icon "Icon/Upload" at bounding box center [259, 76] width 26 height 26
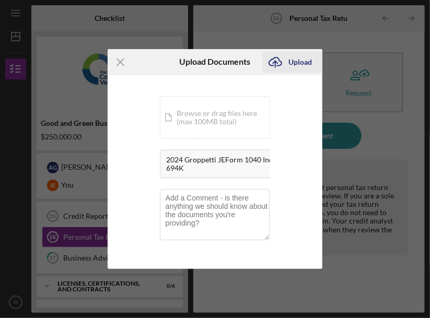
click at [299, 61] on div "Upload" at bounding box center [299, 62] width 23 height 21
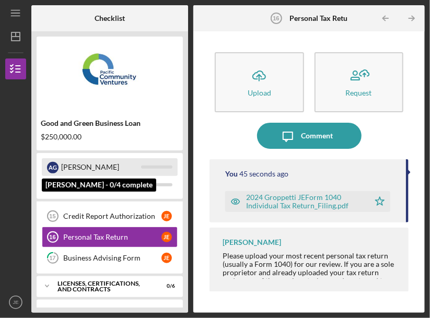
click at [100, 169] on div "[PERSON_NAME]" at bounding box center [101, 167] width 80 height 18
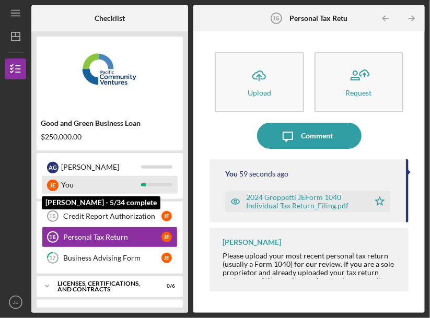
click at [73, 187] on div "You" at bounding box center [101, 185] width 80 height 18
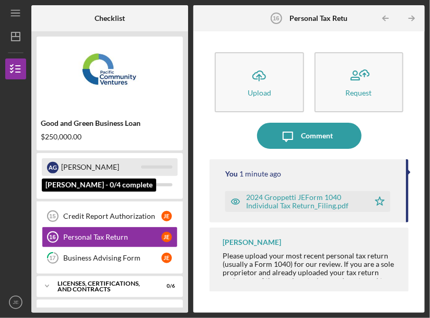
click at [62, 169] on div "[PERSON_NAME]" at bounding box center [101, 167] width 80 height 18
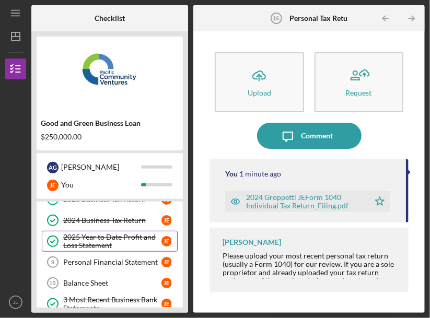
scroll to position [93, 0]
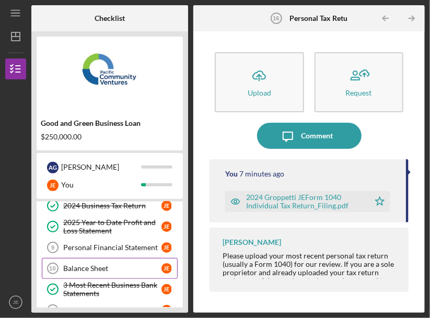
click at [87, 258] on link "Balance Sheet 10 Balance Sheet [PERSON_NAME]" at bounding box center [110, 268] width 136 height 21
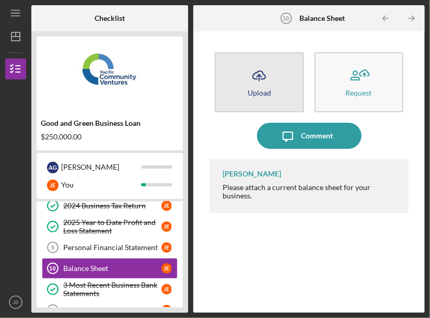
click at [266, 82] on icon "Icon/Upload" at bounding box center [259, 76] width 26 height 26
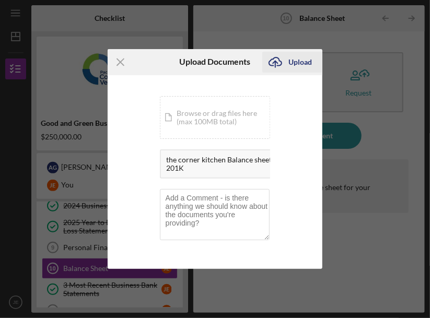
click at [299, 60] on div "Upload" at bounding box center [299, 62] width 23 height 21
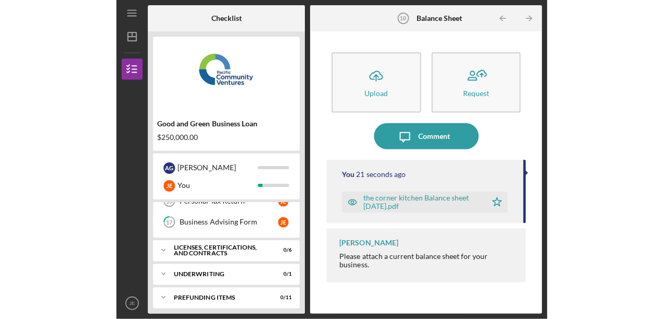
scroll to position [234, 0]
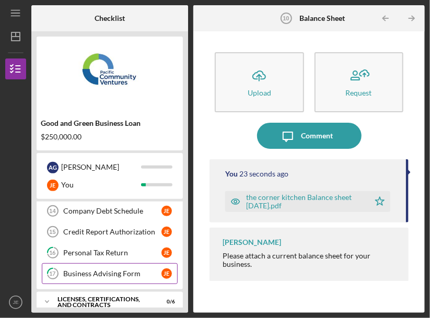
click at [98, 269] on div "Business Advising Form" at bounding box center [112, 273] width 98 height 8
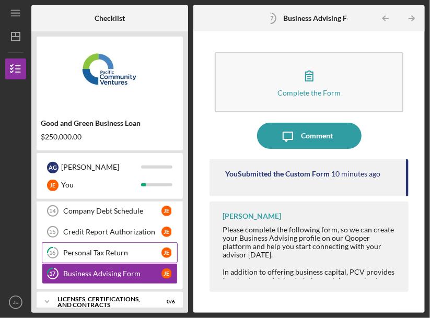
click at [96, 243] on link "16 Personal Tax Return [PERSON_NAME]" at bounding box center [110, 252] width 136 height 21
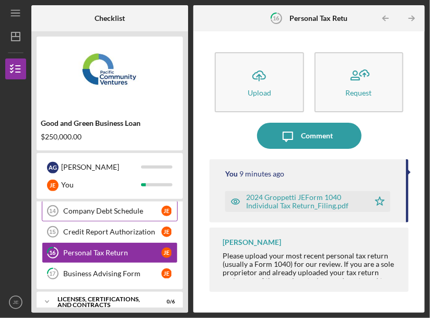
click at [93, 207] on div "Company Debt Schedule" at bounding box center [112, 211] width 98 height 8
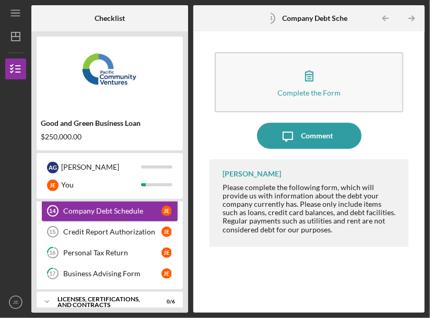
click at [109, 209] on div "Company Debt Schedule" at bounding box center [112, 211] width 98 height 8
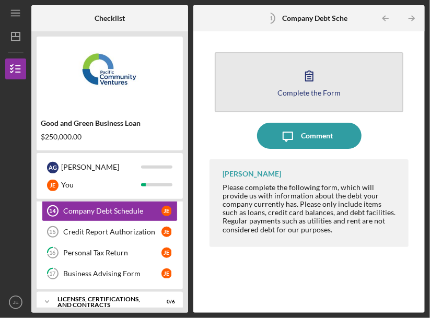
click at [312, 75] on icon "button" at bounding box center [308, 76] width 7 height 10
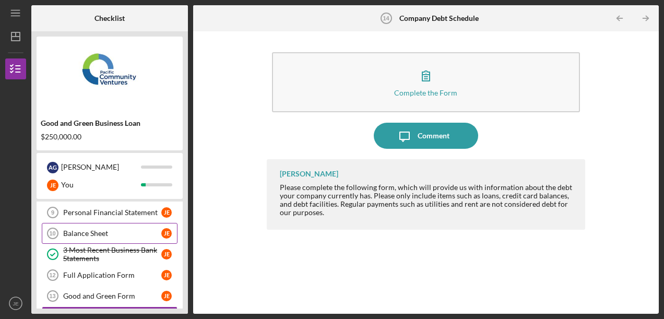
scroll to position [129, 0]
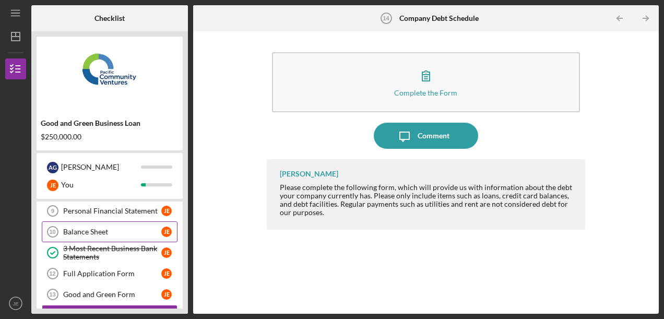
click at [82, 230] on div "Balance Sheet" at bounding box center [112, 232] width 98 height 8
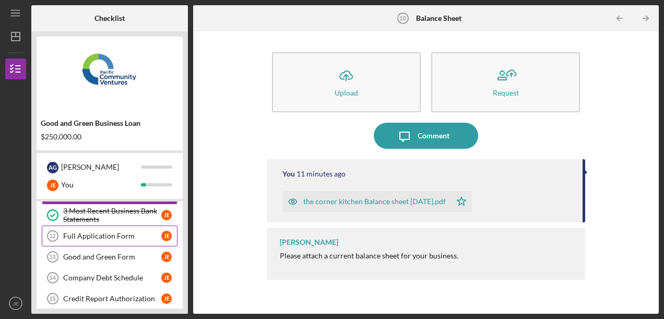
scroll to position [182, 0]
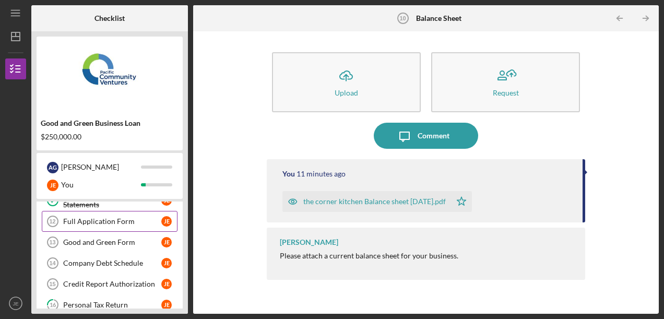
click at [87, 218] on div "Full Application Form" at bounding box center [112, 221] width 98 height 8
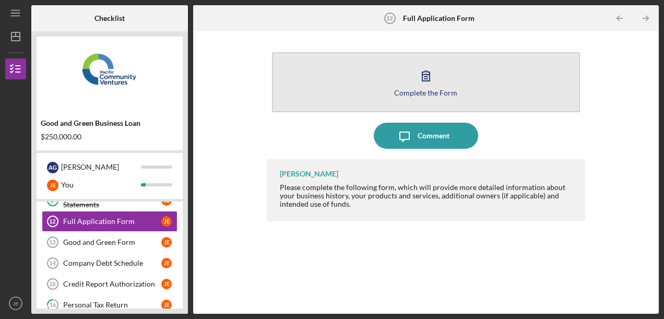
click at [426, 71] on icon "button" at bounding box center [426, 76] width 26 height 26
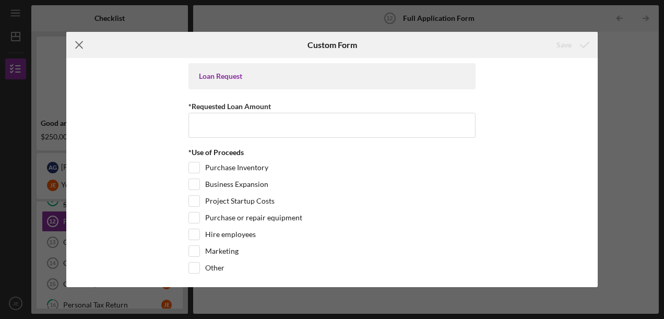
click at [78, 41] on icon "Icon/Menu Close" at bounding box center [79, 45] width 26 height 26
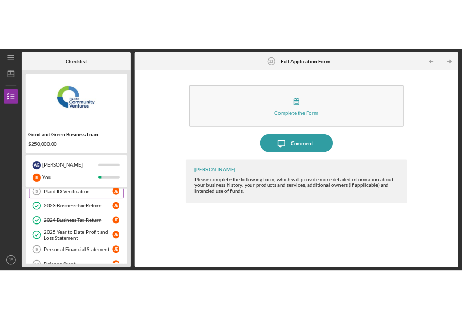
scroll to position [104, 0]
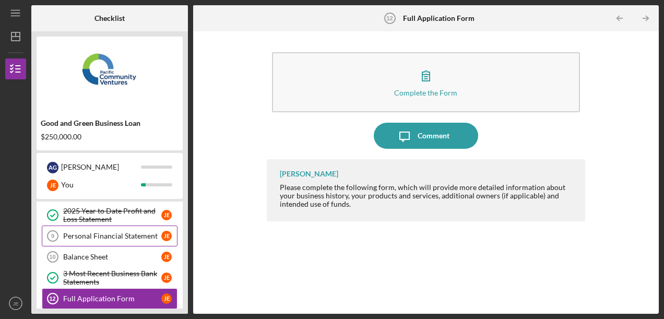
click at [105, 234] on div "Personal Financial Statement" at bounding box center [112, 236] width 98 height 8
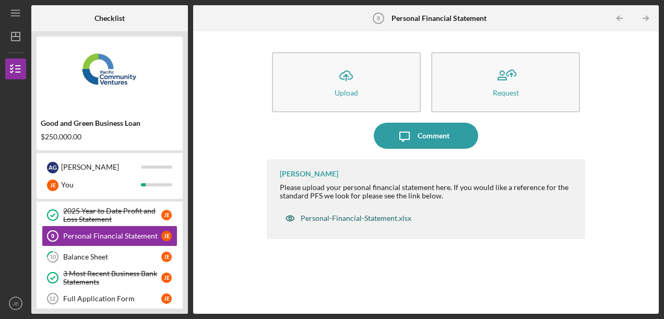
click at [351, 217] on div "Personal-Financial-Statement.xlsx" at bounding box center [356, 218] width 111 height 8
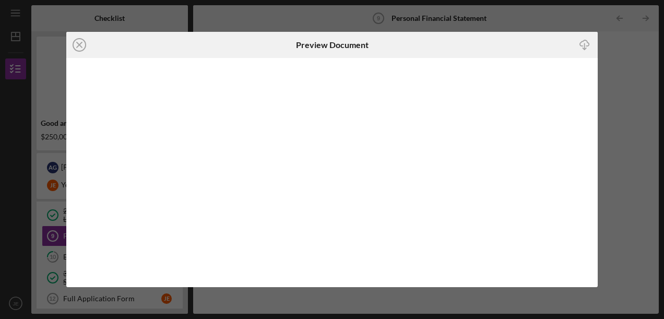
click at [584, 42] on icon "Icon/Download" at bounding box center [584, 44] width 23 height 23
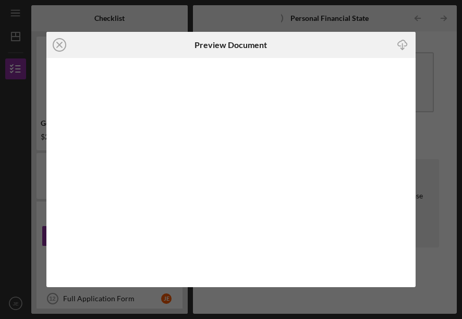
click at [62, 44] on icon "Icon/Close" at bounding box center [59, 45] width 26 height 26
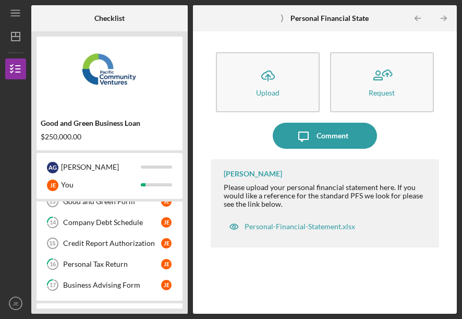
scroll to position [209, 0]
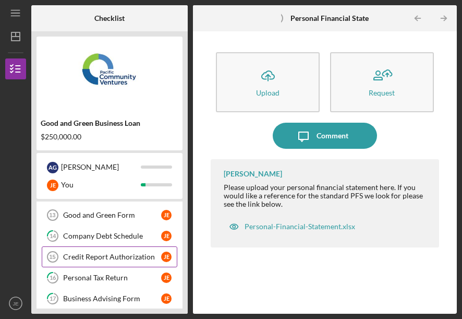
click at [84, 253] on div "Credit Report Authorization" at bounding box center [112, 257] width 98 height 8
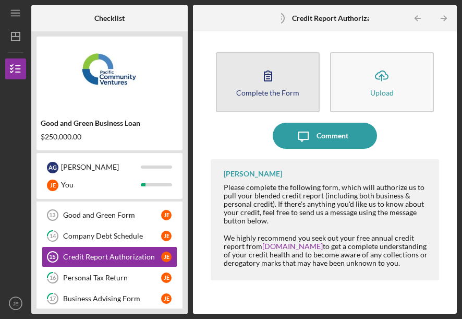
click at [267, 73] on icon "button" at bounding box center [268, 76] width 26 height 26
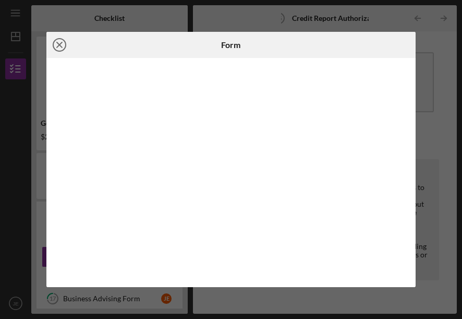
click at [58, 42] on icon "Icon/Close" at bounding box center [59, 45] width 26 height 26
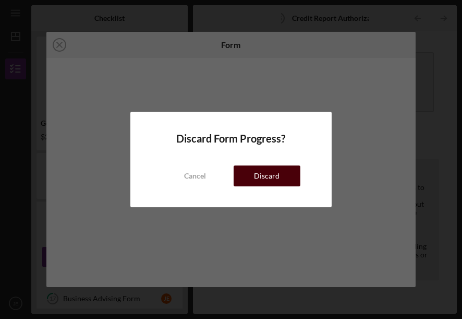
click at [268, 173] on div "Discard" at bounding box center [267, 175] width 26 height 21
